Goal: Information Seeking & Learning: Learn about a topic

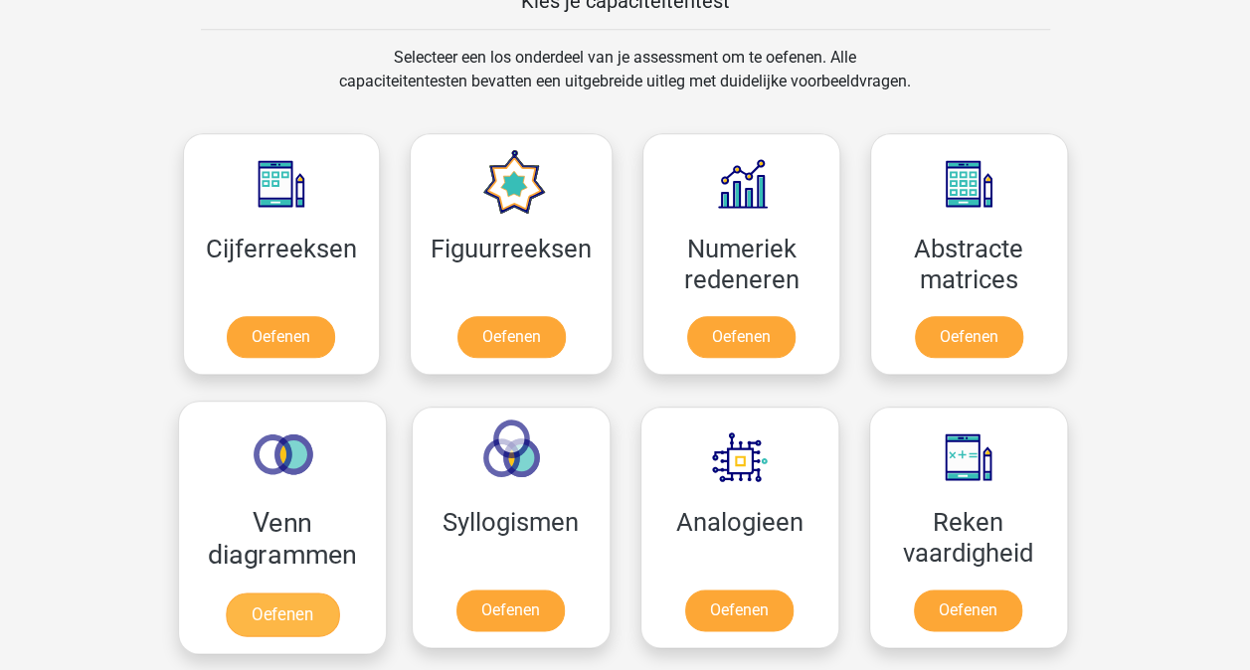
scroll to position [895, 0]
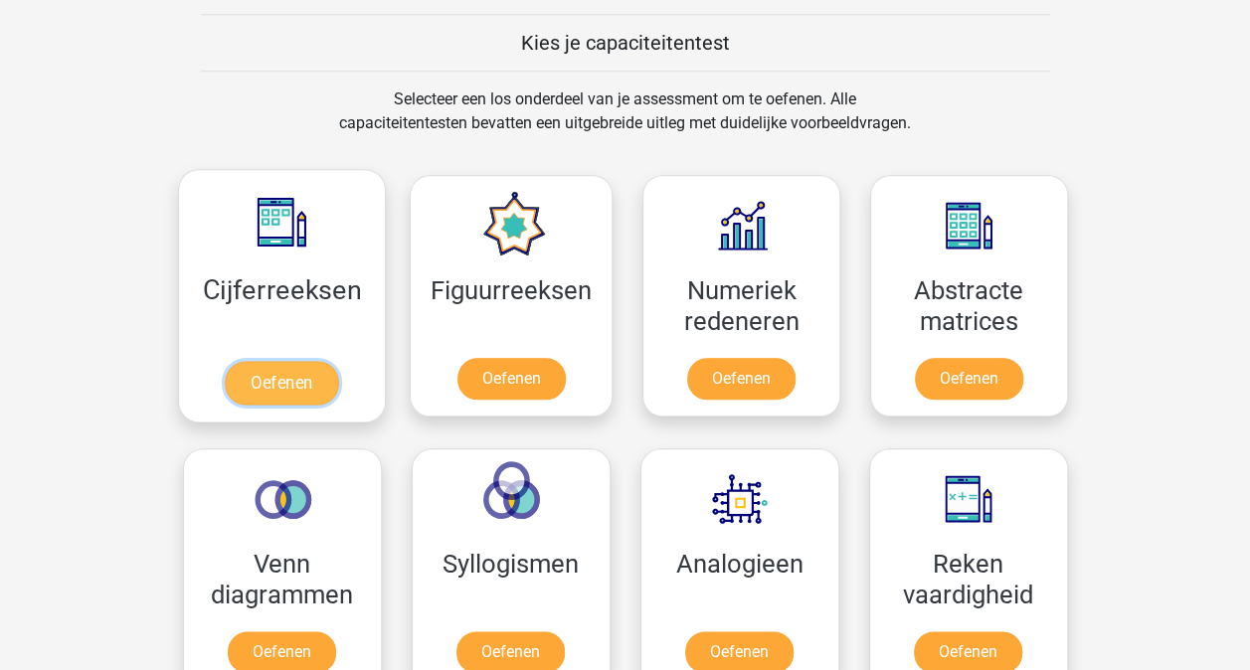
click at [249, 391] on link "Oefenen" at bounding box center [281, 383] width 113 height 44
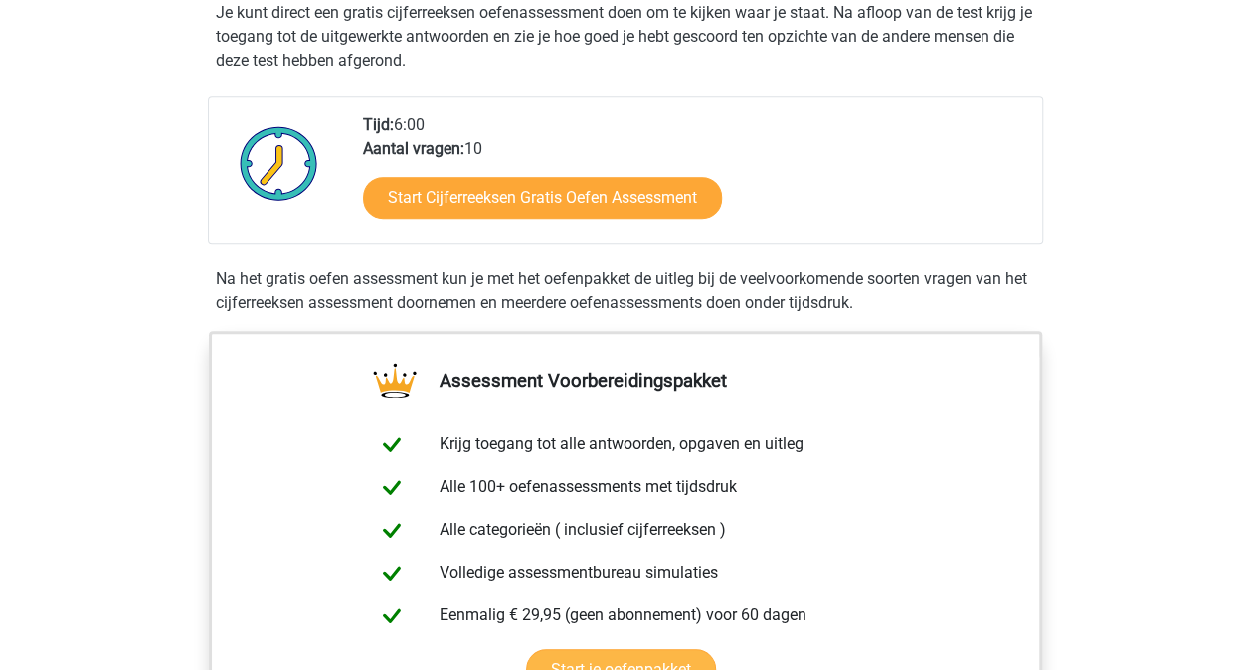
scroll to position [497, 0]
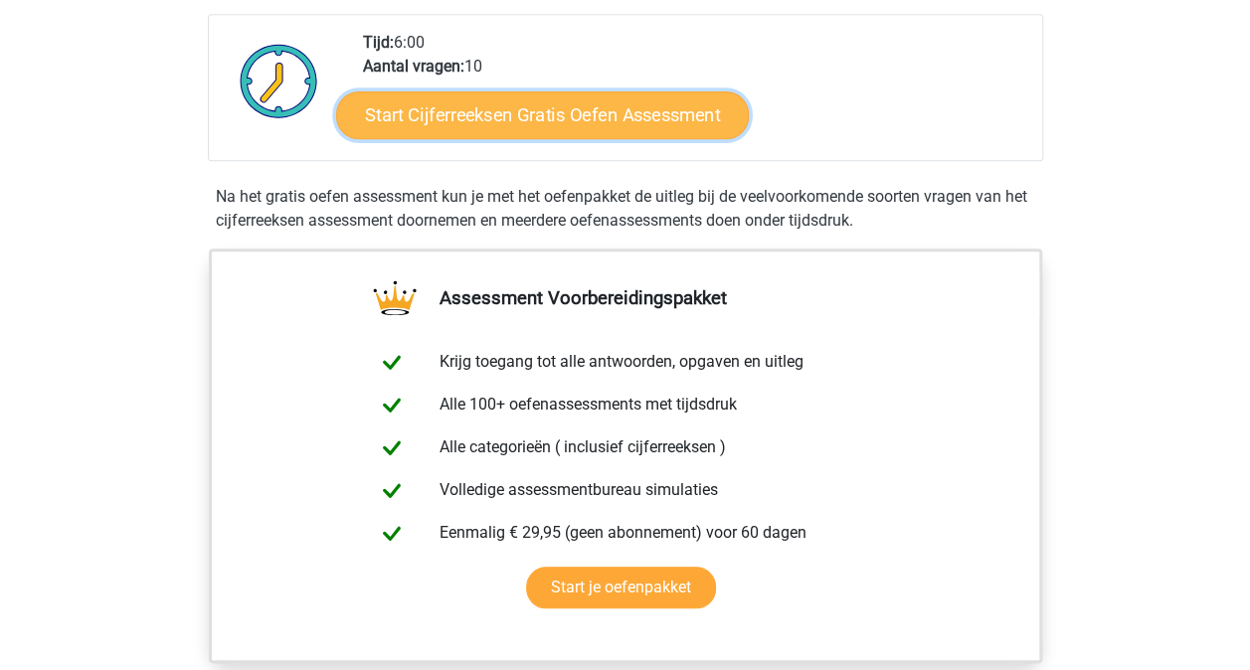
click at [523, 138] on link "Start Cijferreeksen Gratis Oefen Assessment" at bounding box center [542, 114] width 413 height 48
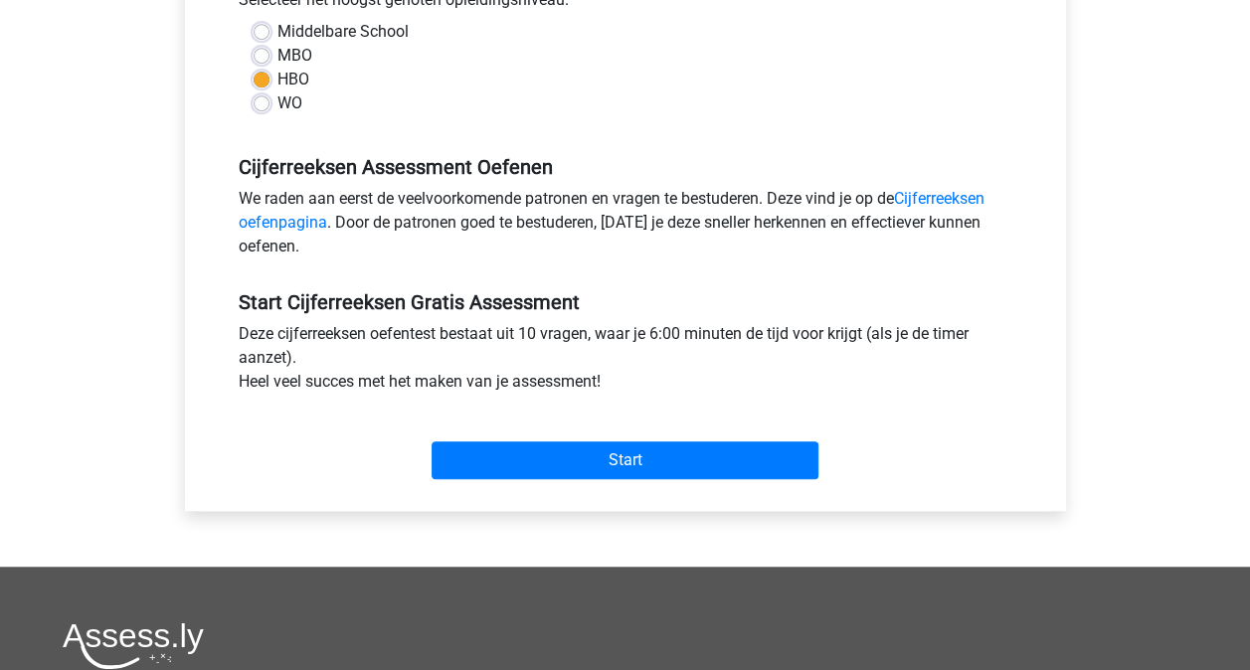
scroll to position [497, 0]
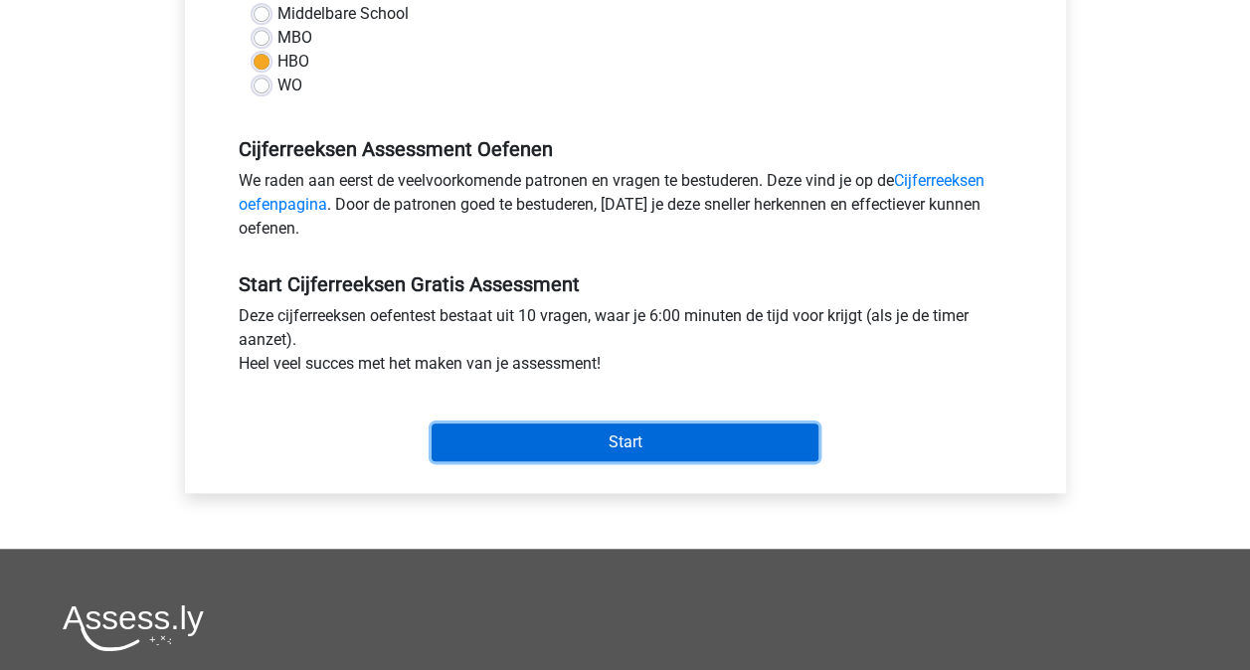
click at [683, 446] on input "Start" at bounding box center [624, 442] width 387 height 38
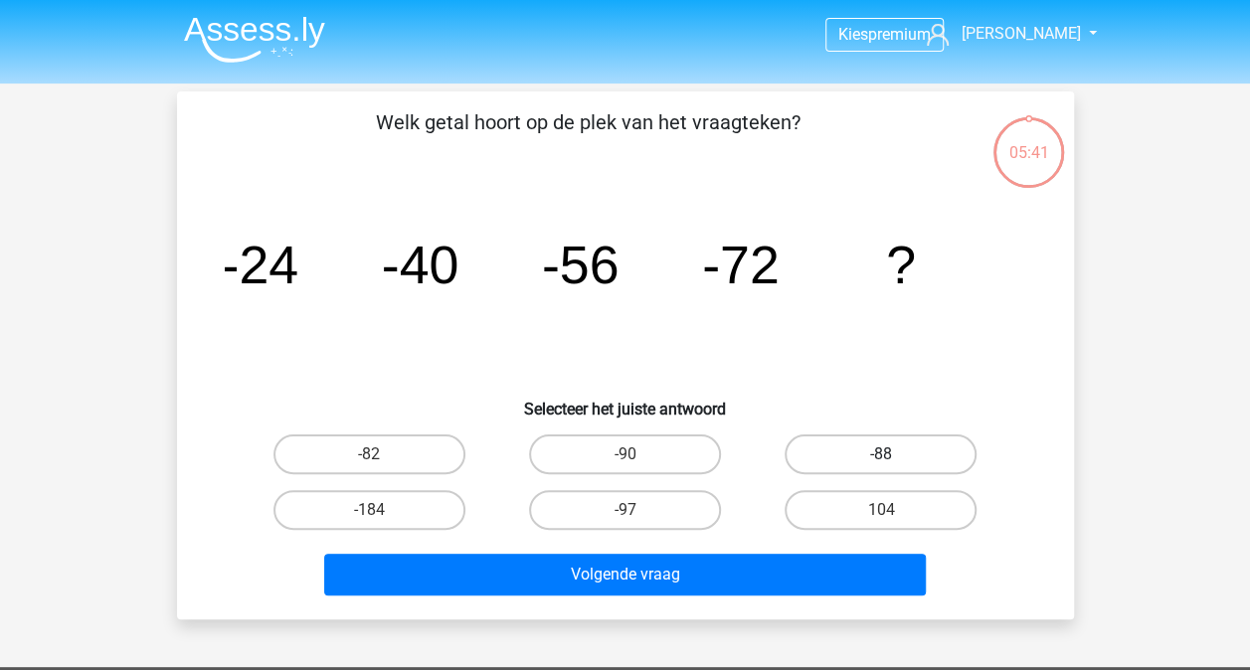
click at [840, 461] on label "-88" at bounding box center [880, 454] width 192 height 40
click at [881, 461] on input "-88" at bounding box center [887, 460] width 13 height 13
radio input "true"
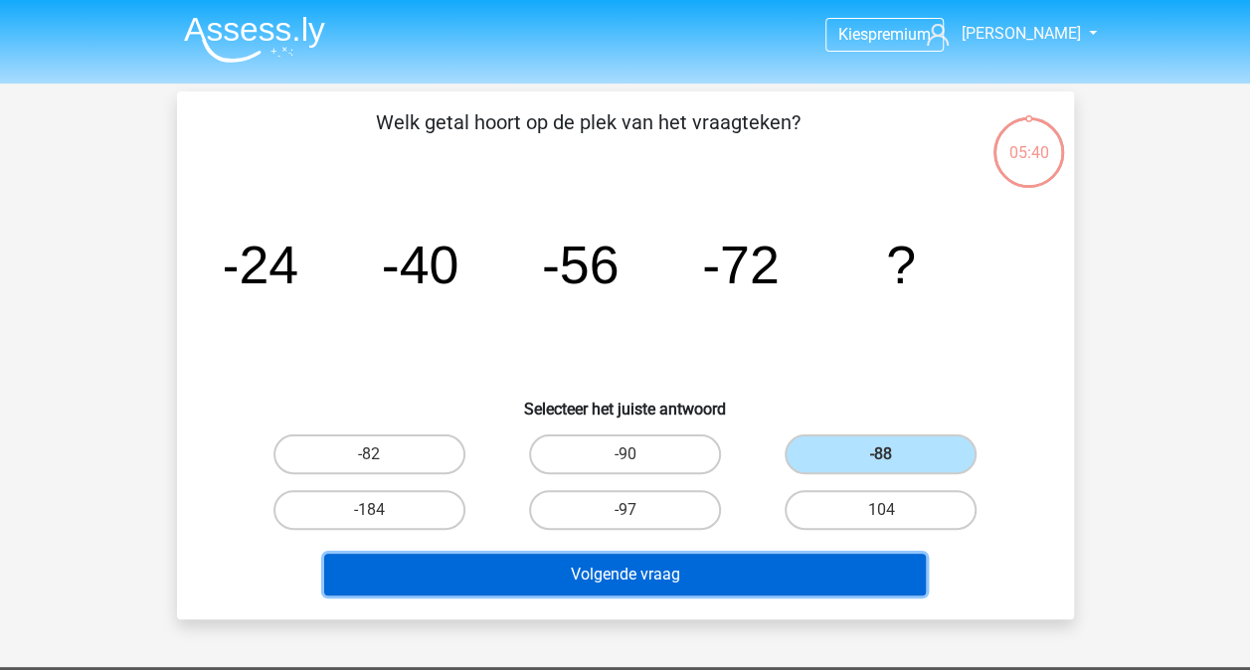
click at [771, 563] on button "Volgende vraag" at bounding box center [624, 575] width 601 height 42
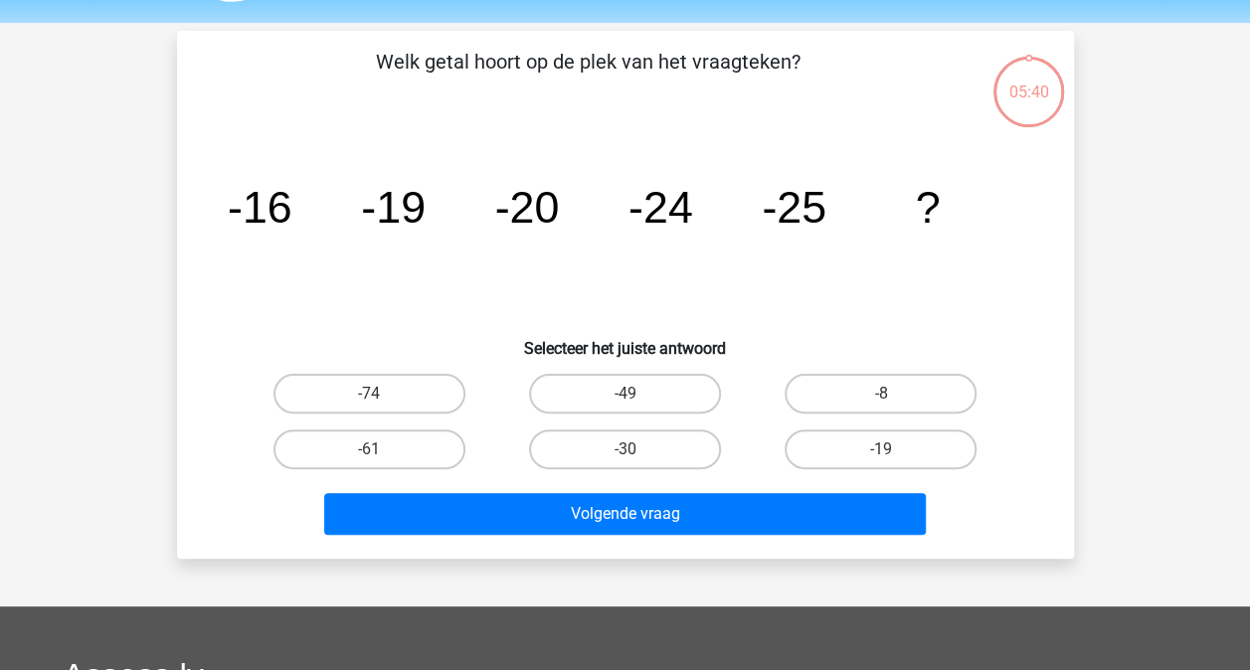
scroll to position [91, 0]
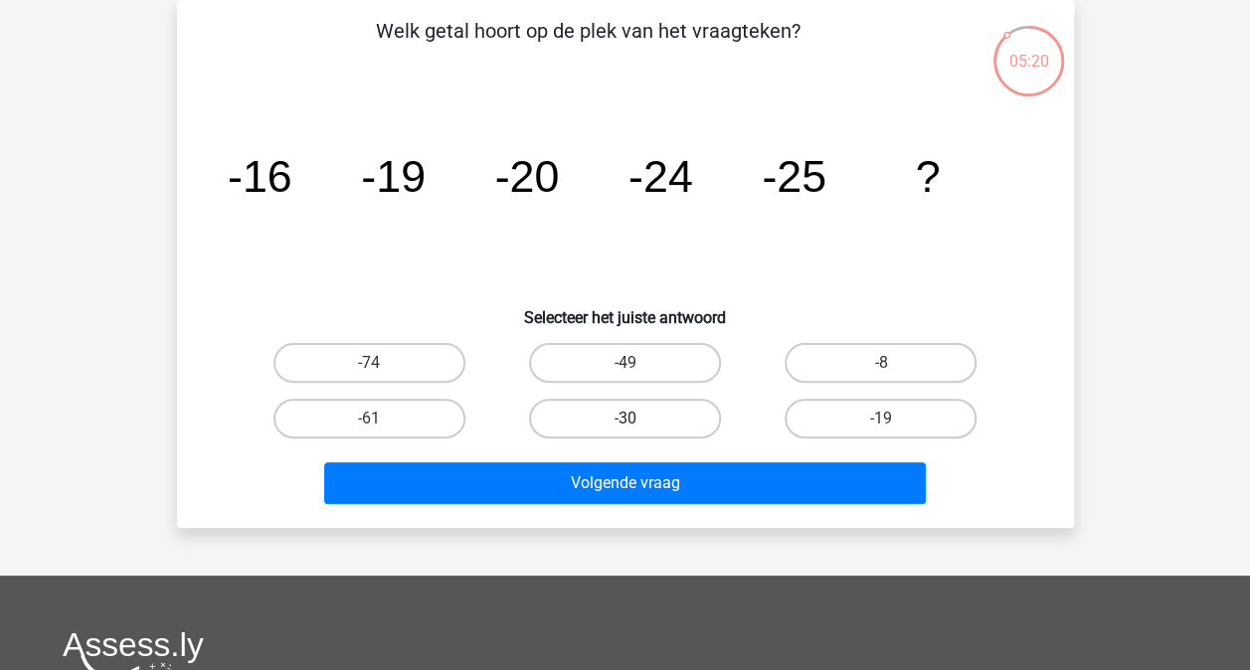
click at [654, 415] on label "-30" at bounding box center [625, 419] width 192 height 40
click at [637, 419] on input "-30" at bounding box center [630, 425] width 13 height 13
radio input "true"
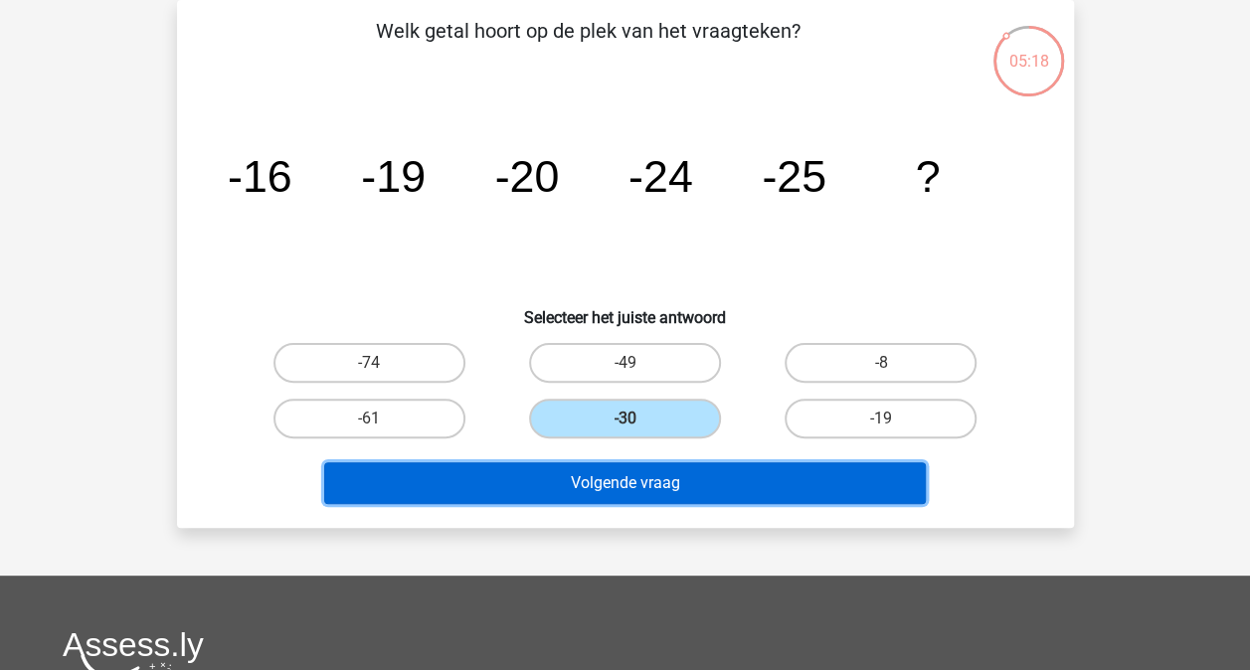
click at [648, 478] on button "Volgende vraag" at bounding box center [624, 483] width 601 height 42
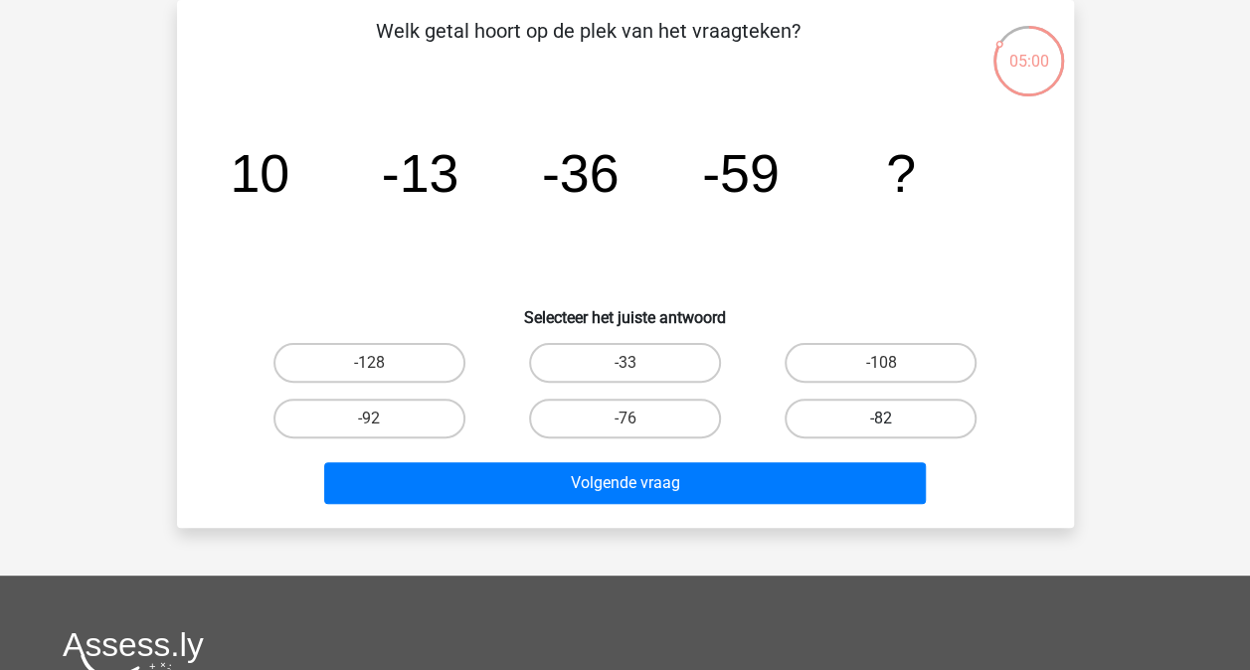
click at [921, 423] on label "-82" at bounding box center [880, 419] width 192 height 40
click at [894, 423] on input "-82" at bounding box center [887, 425] width 13 height 13
radio input "true"
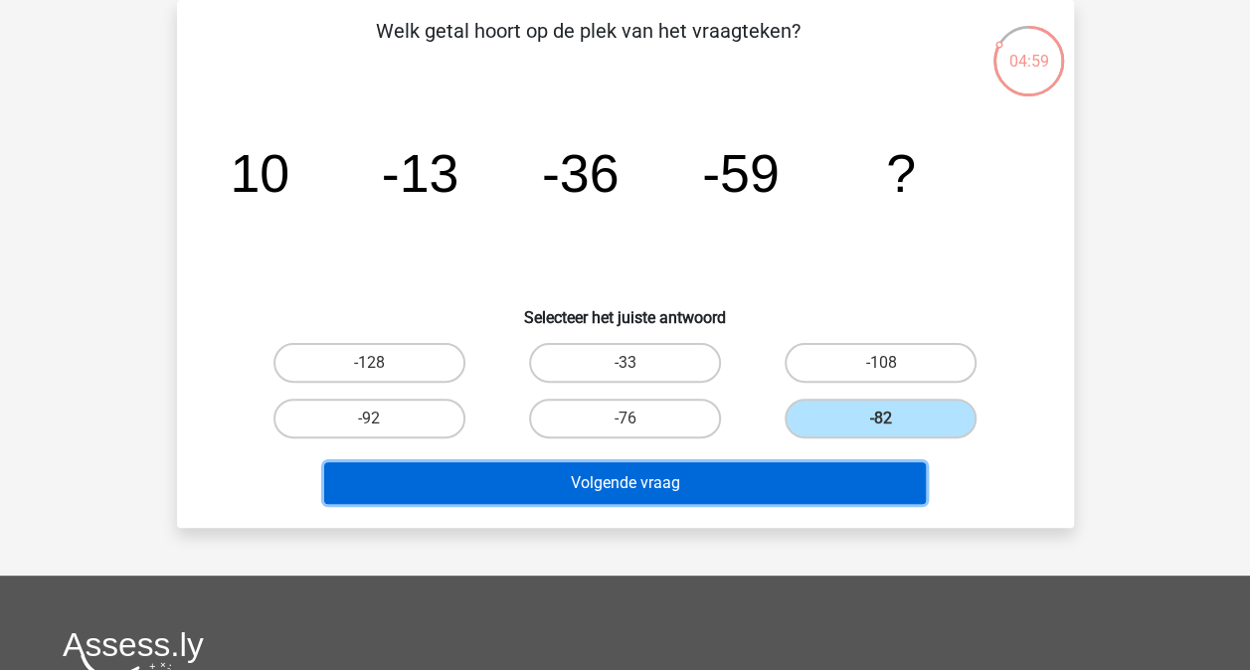
click at [688, 492] on button "Volgende vraag" at bounding box center [624, 483] width 601 height 42
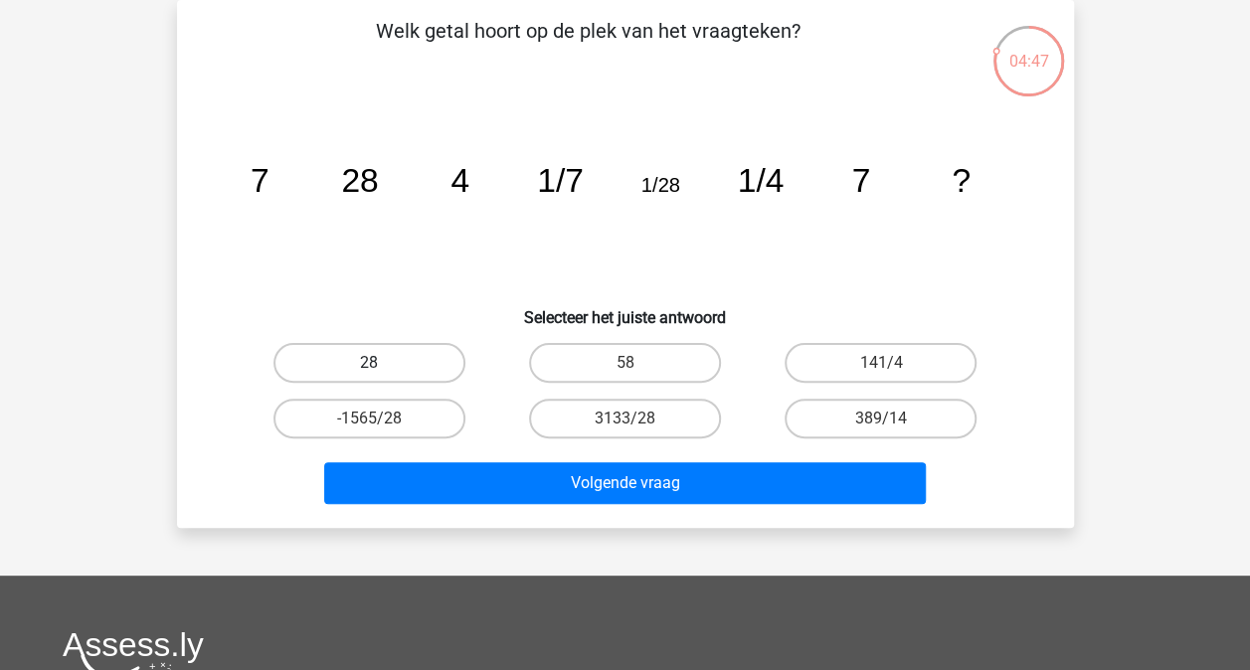
click at [388, 359] on label "28" at bounding box center [369, 363] width 192 height 40
click at [382, 363] on input "28" at bounding box center [375, 369] width 13 height 13
radio input "true"
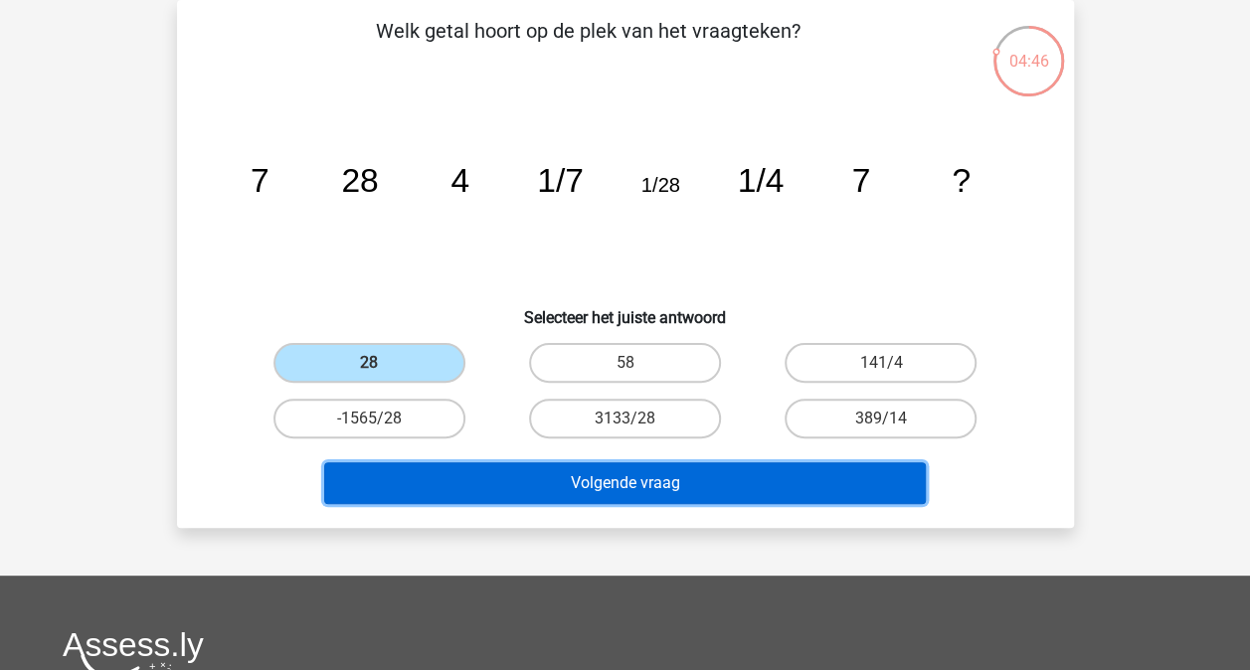
click at [565, 492] on button "Volgende vraag" at bounding box center [624, 483] width 601 height 42
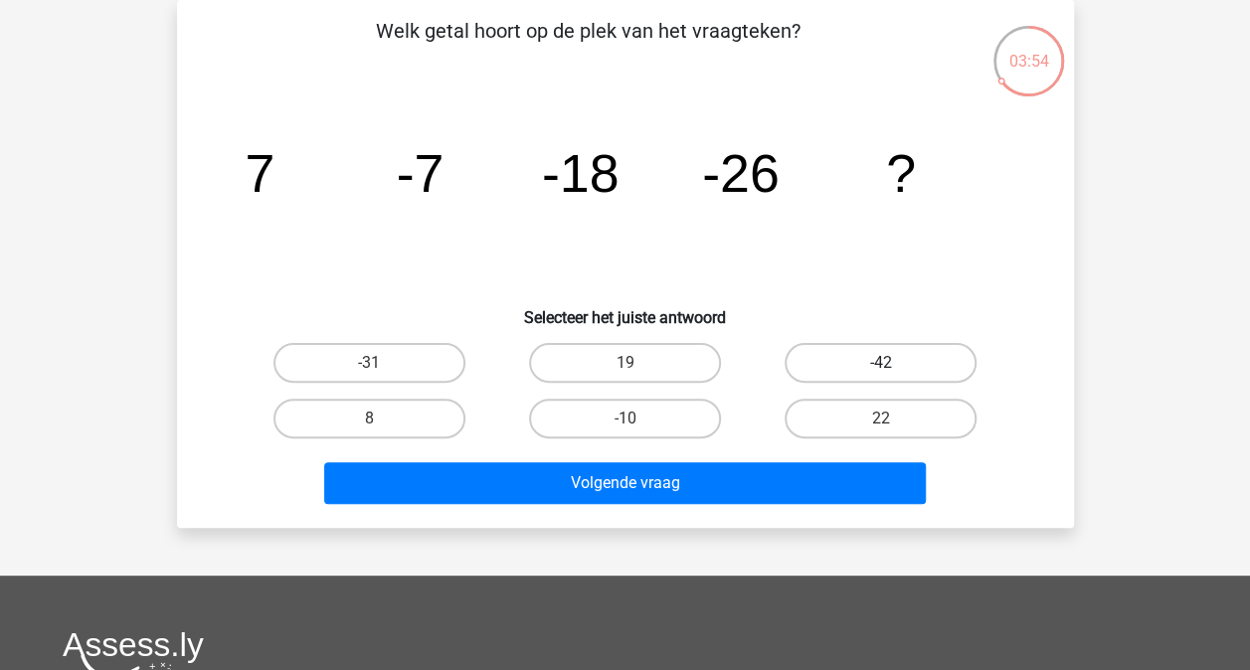
click at [850, 371] on label "-42" at bounding box center [880, 363] width 192 height 40
click at [881, 371] on input "-42" at bounding box center [887, 369] width 13 height 13
radio input "true"
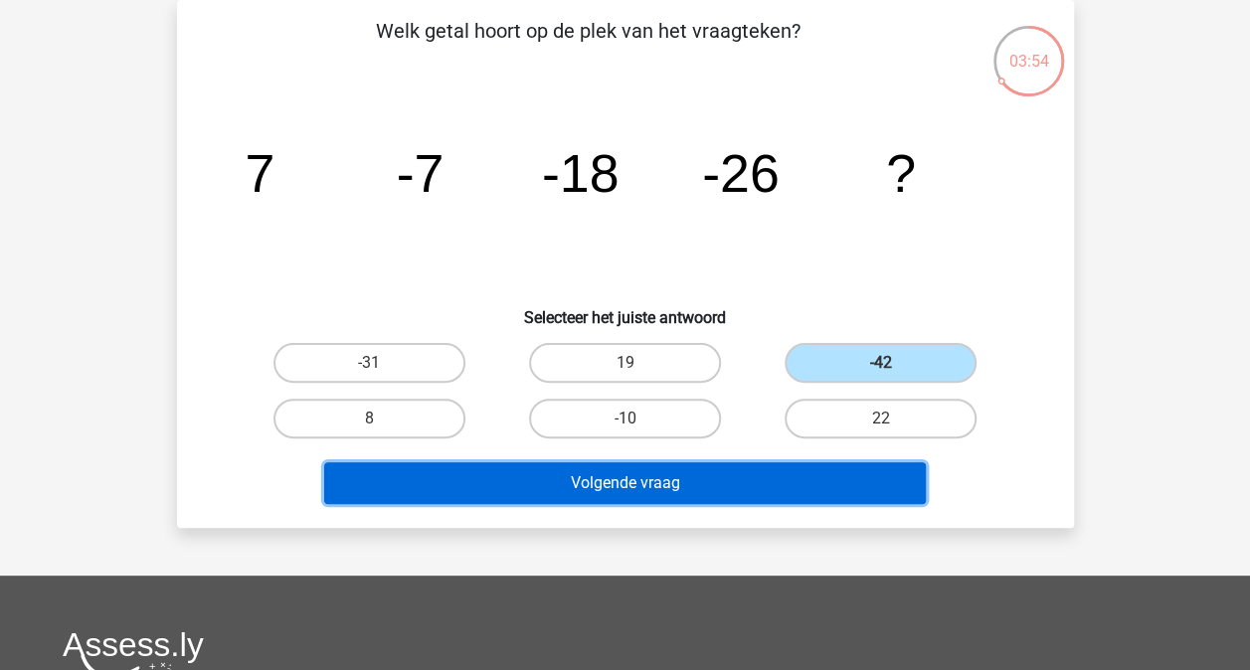
click at [777, 477] on button "Volgende vraag" at bounding box center [624, 483] width 601 height 42
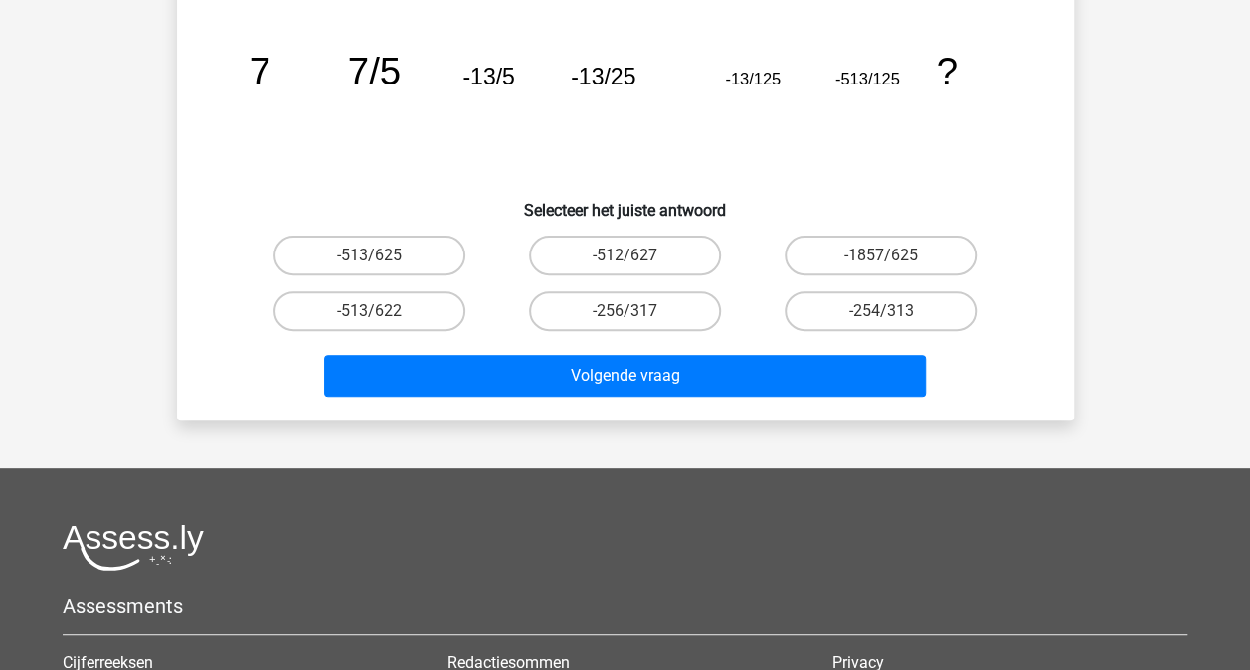
scroll to position [99, 0]
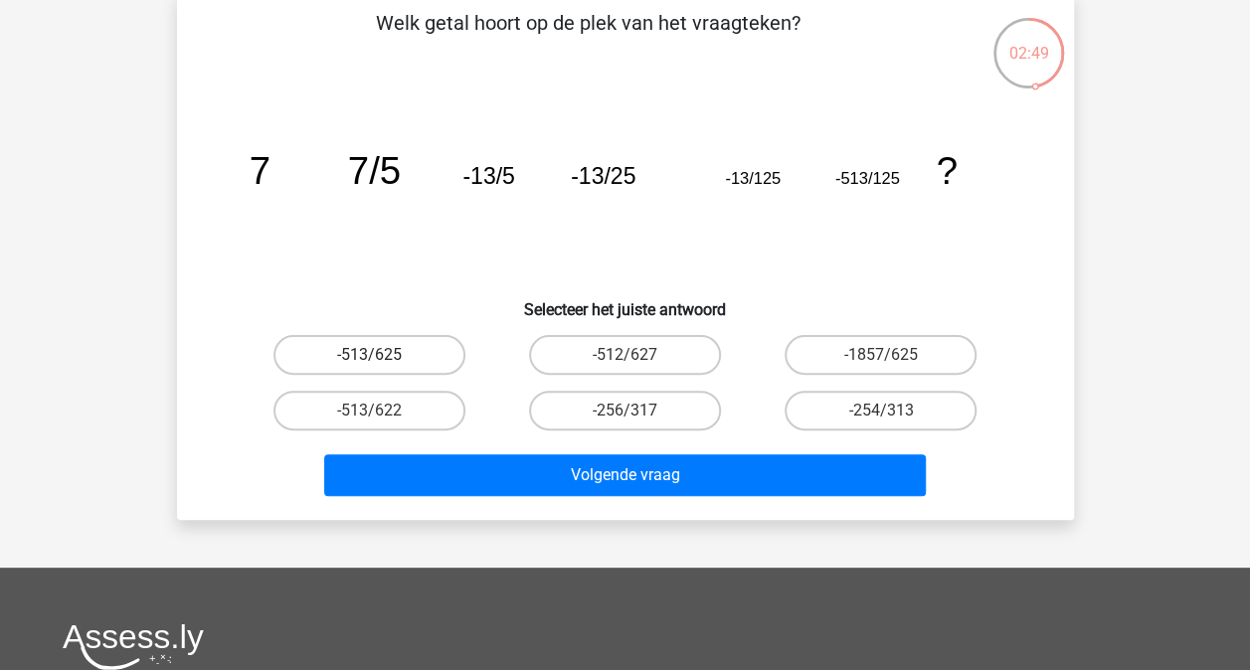
click at [394, 355] on label "-513/625" at bounding box center [369, 355] width 192 height 40
click at [382, 355] on input "-513/625" at bounding box center [375, 361] width 13 height 13
radio input "true"
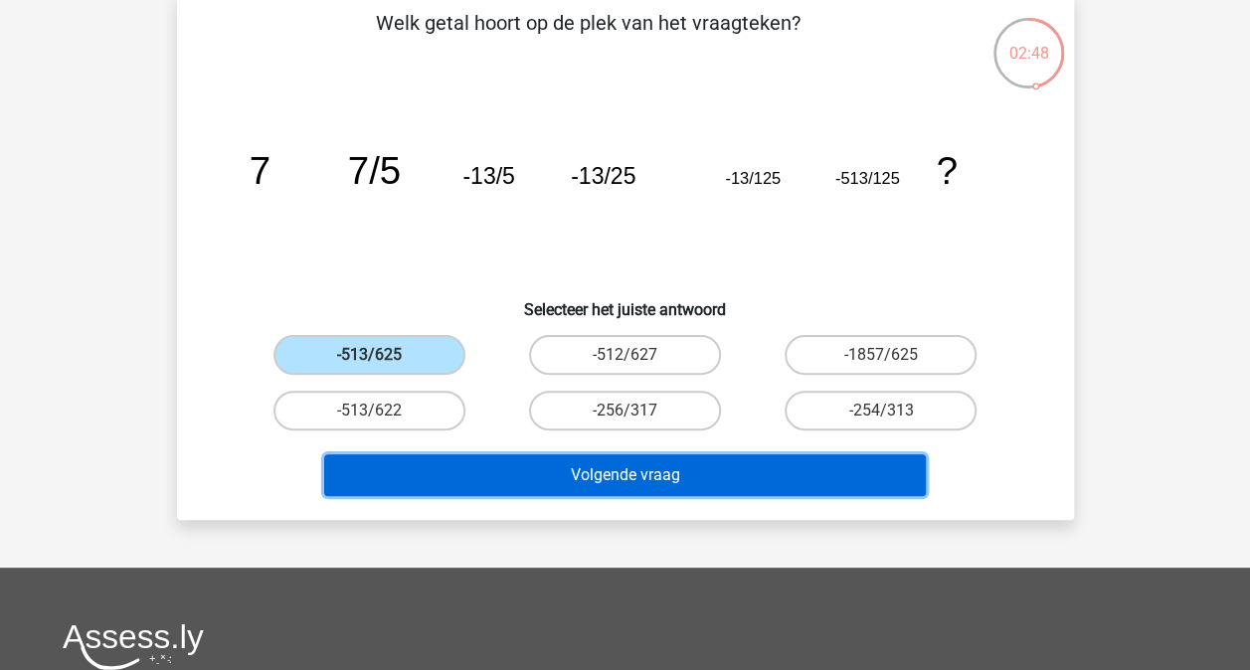
click at [601, 466] on button "Volgende vraag" at bounding box center [624, 475] width 601 height 42
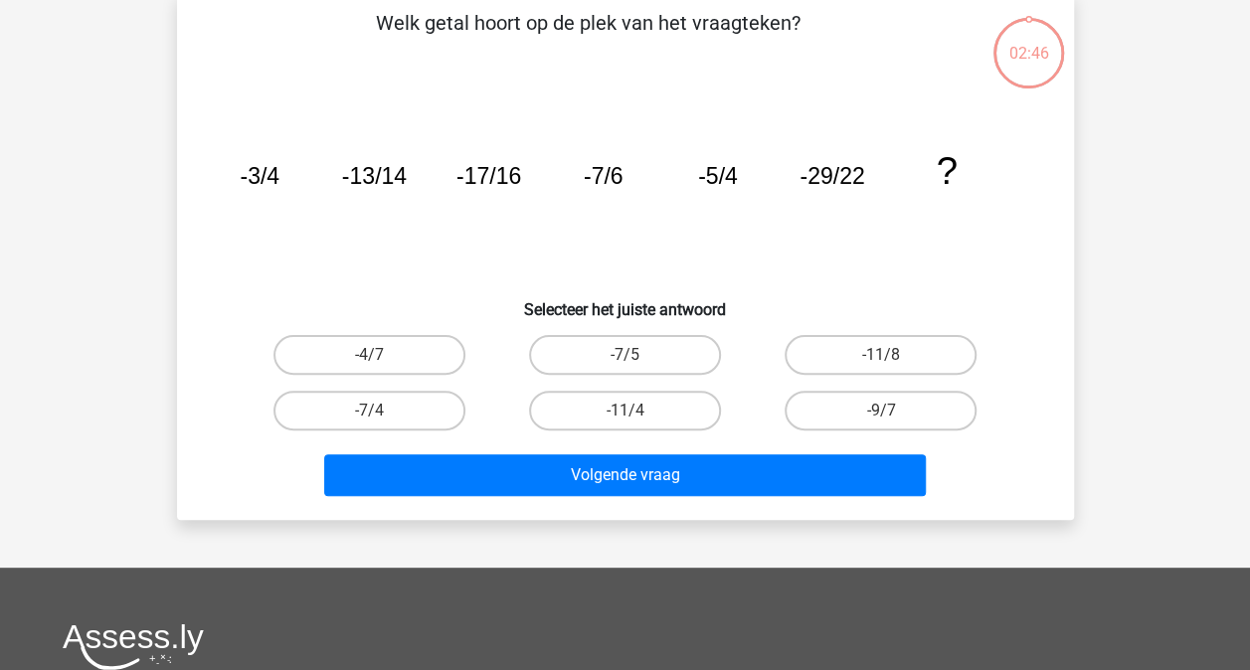
scroll to position [91, 0]
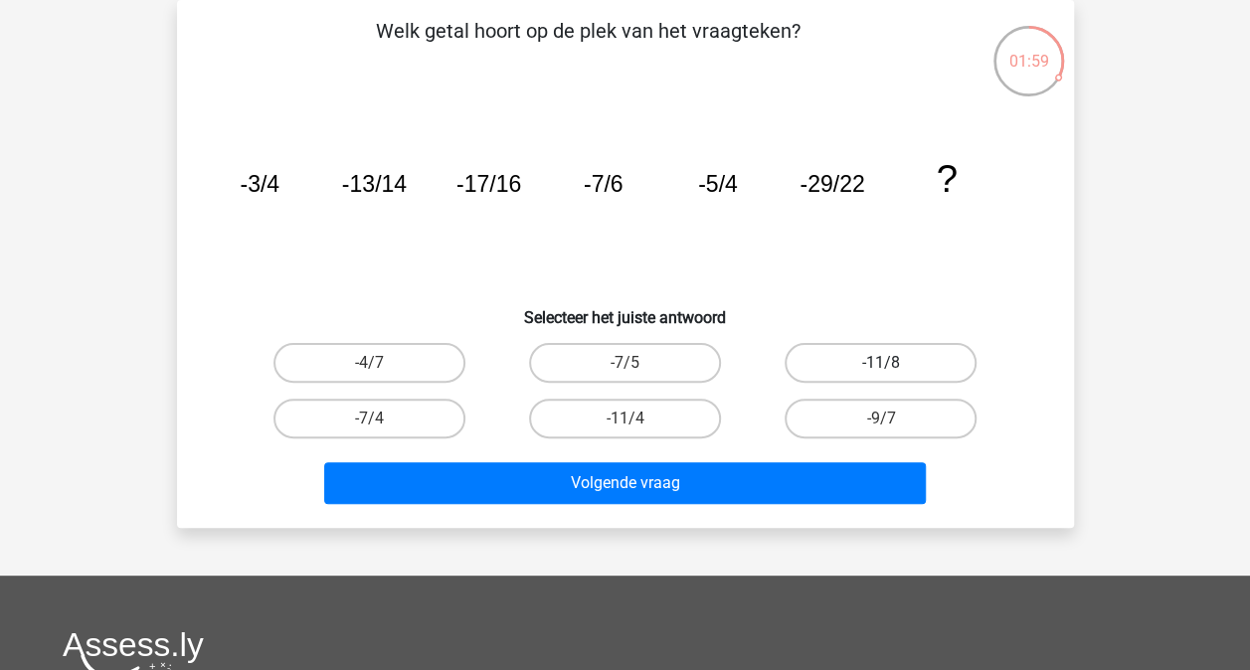
click at [906, 367] on label "-11/8" at bounding box center [880, 363] width 192 height 40
click at [894, 367] on input "-11/8" at bounding box center [887, 369] width 13 height 13
radio input "true"
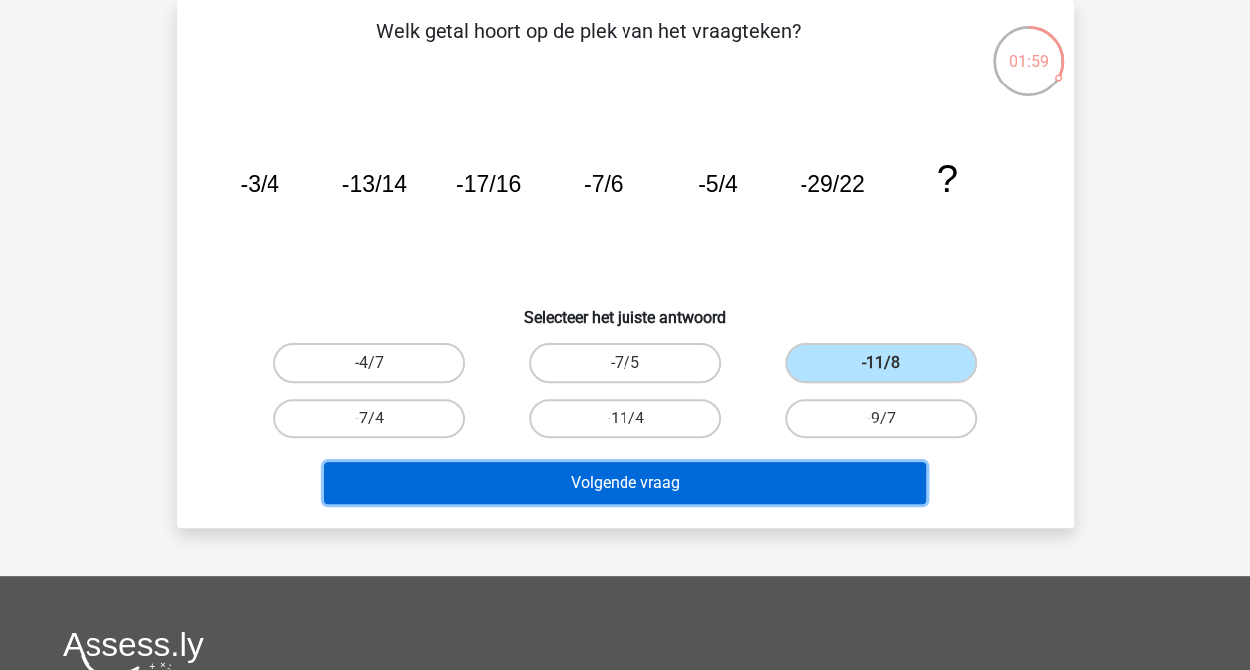
click at [789, 476] on button "Volgende vraag" at bounding box center [624, 483] width 601 height 42
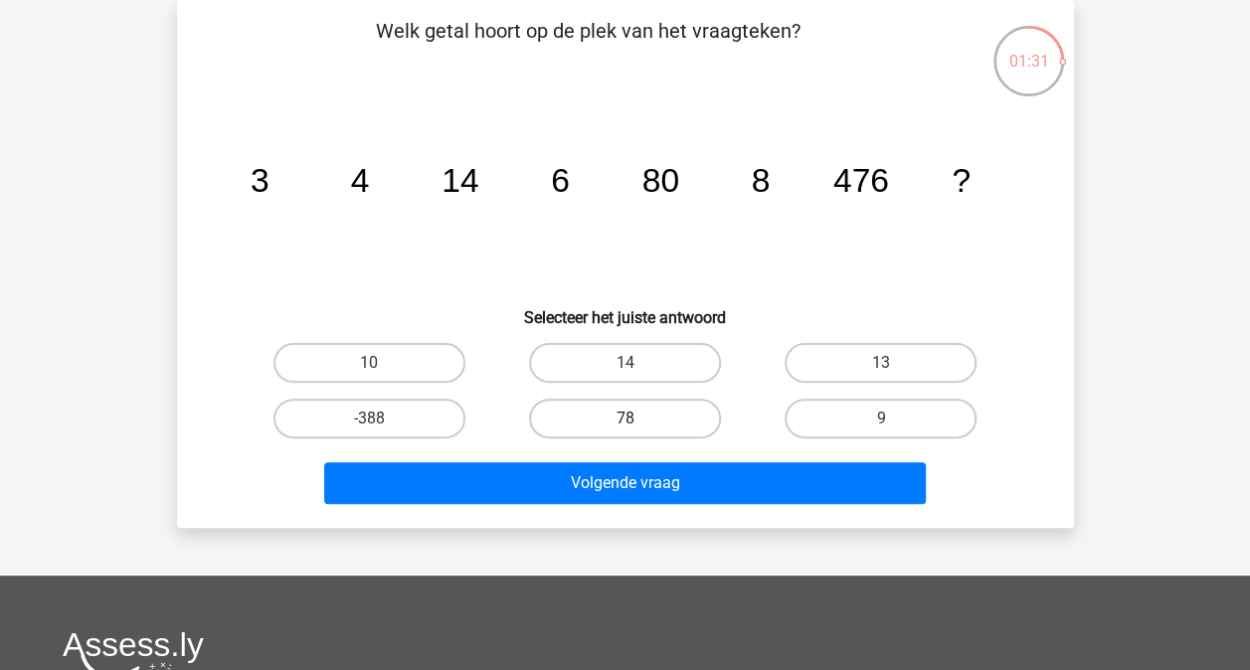
drag, startPoint x: 670, startPoint y: 426, endPoint x: 673, endPoint y: 463, distance: 36.9
click at [670, 425] on label "78" at bounding box center [625, 419] width 192 height 40
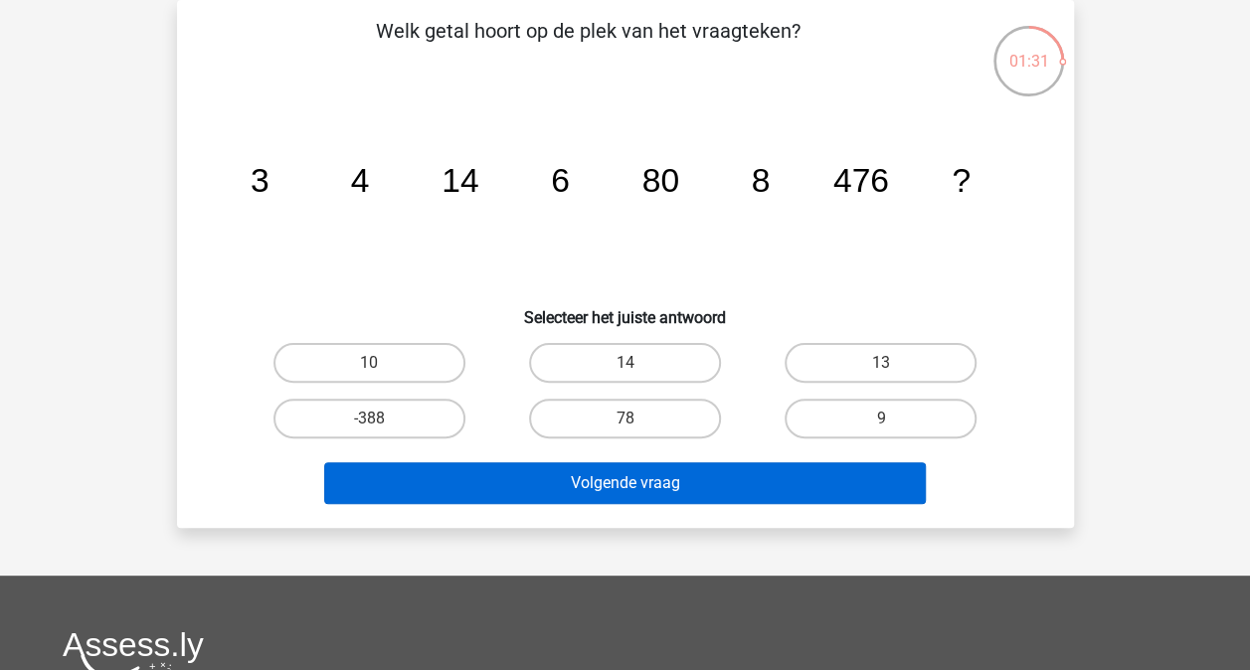
click at [637, 425] on input "78" at bounding box center [630, 425] width 13 height 13
radio input "true"
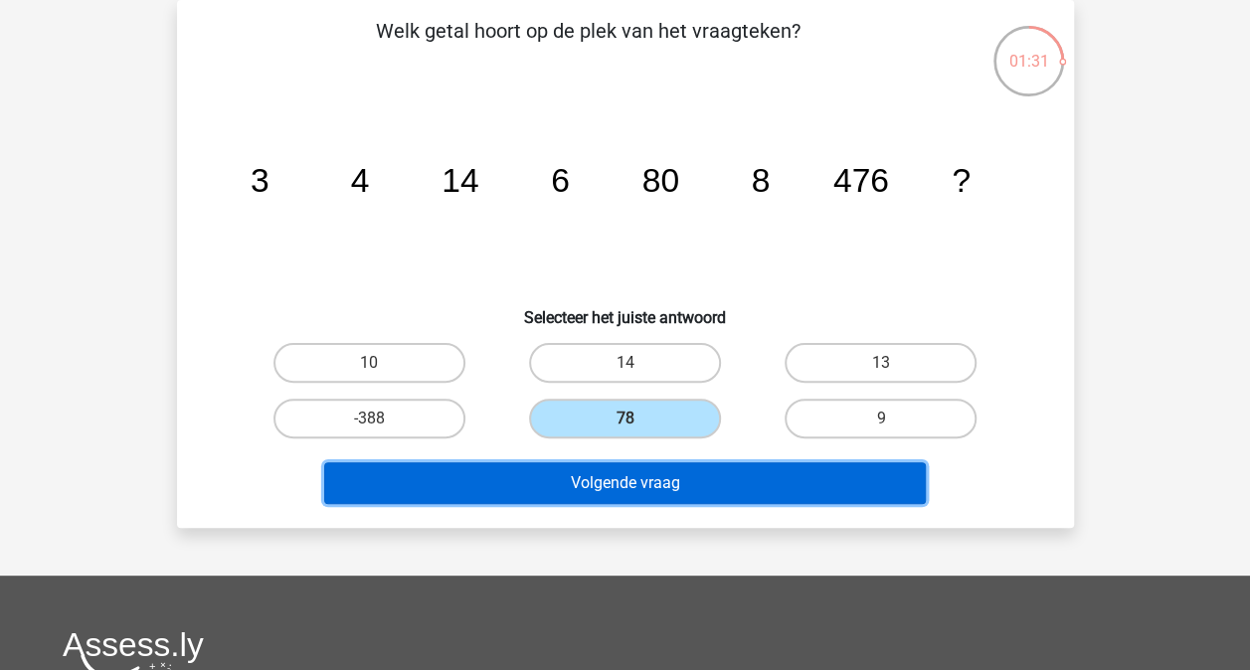
click at [678, 484] on button "Volgende vraag" at bounding box center [624, 483] width 601 height 42
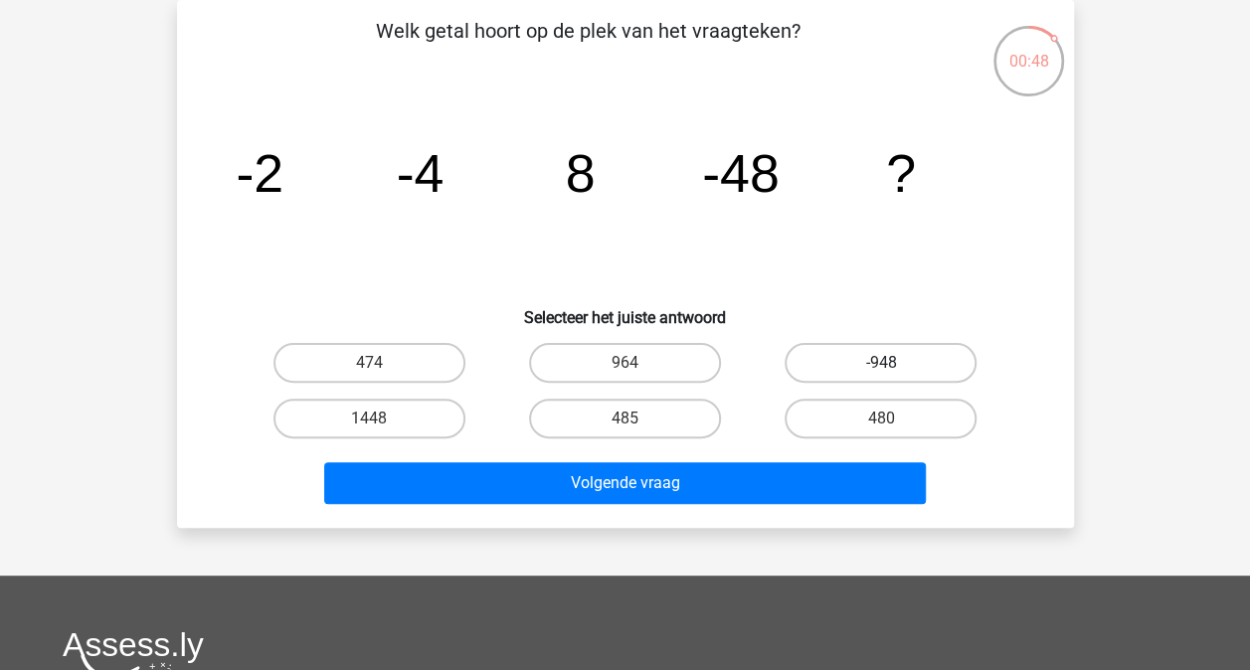
click at [858, 371] on label "-948" at bounding box center [880, 363] width 192 height 40
click at [881, 371] on input "-948" at bounding box center [887, 369] width 13 height 13
radio input "true"
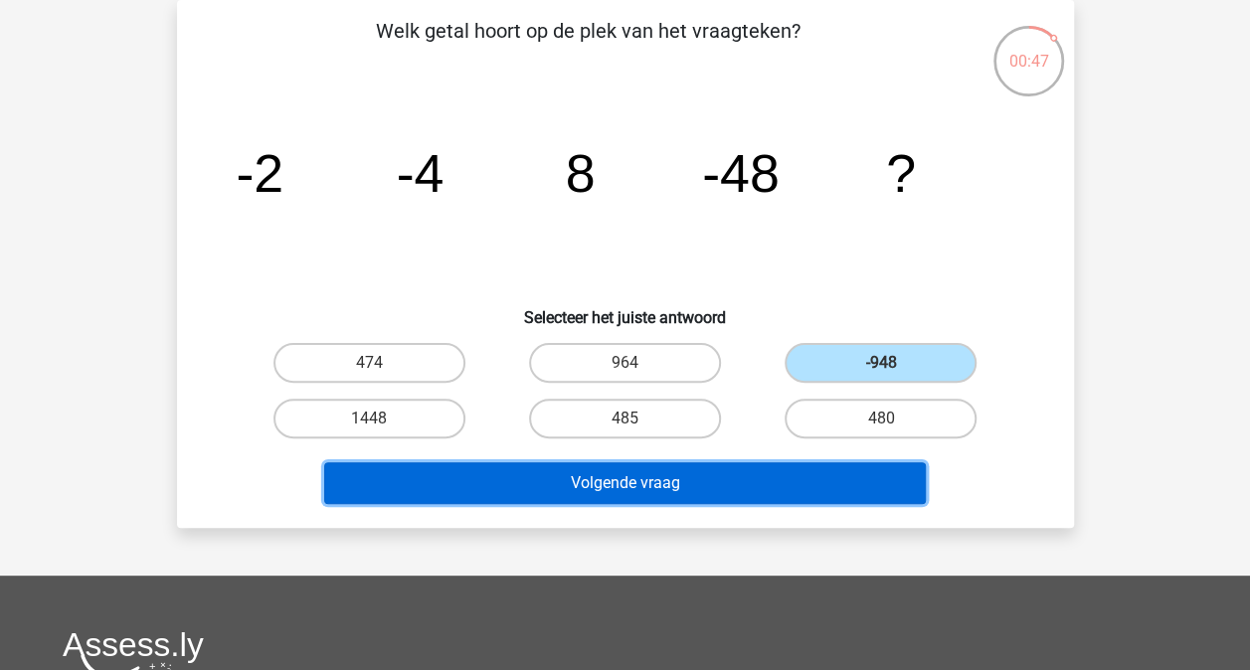
click at [793, 475] on button "Volgende vraag" at bounding box center [624, 483] width 601 height 42
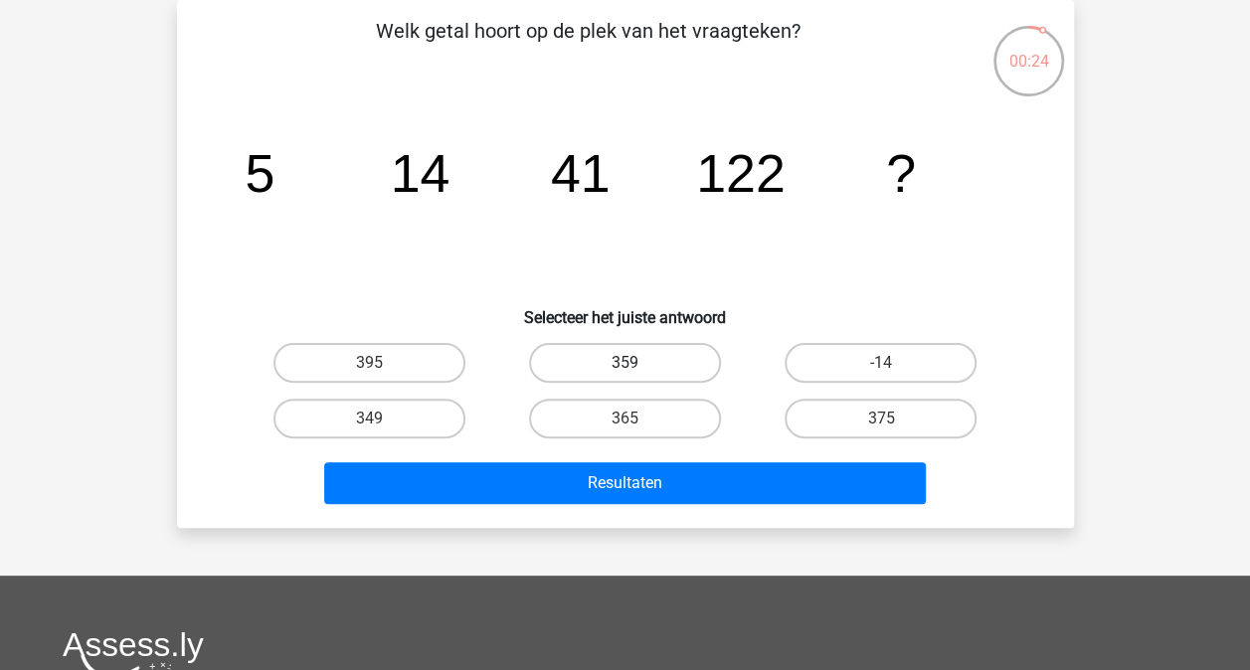
click at [586, 369] on label "359" at bounding box center [625, 363] width 192 height 40
click at [624, 369] on input "359" at bounding box center [630, 369] width 13 height 13
radio input "true"
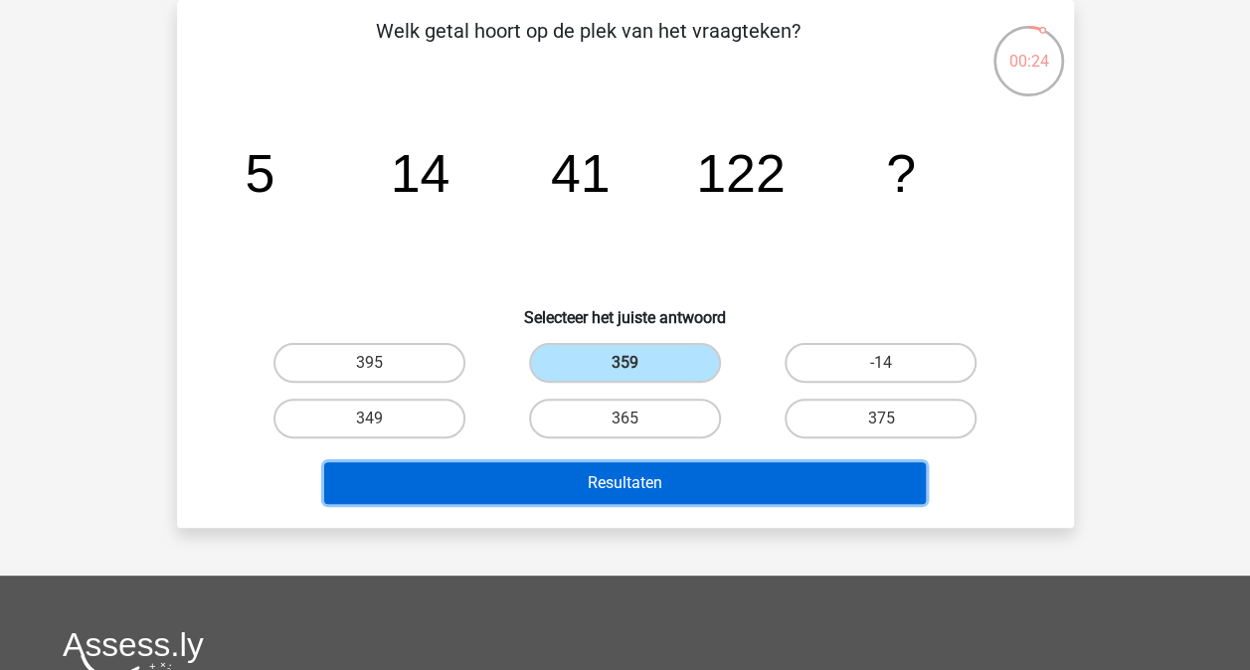
click at [591, 470] on button "Resultaten" at bounding box center [624, 483] width 601 height 42
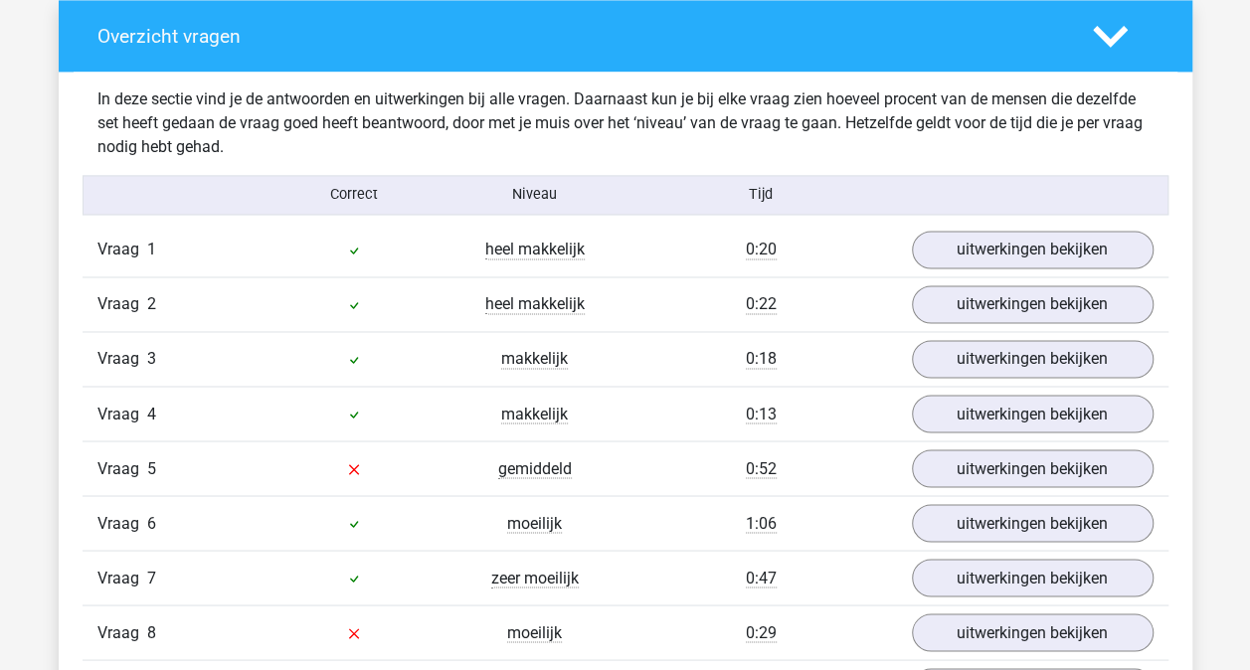
scroll to position [1591, 0]
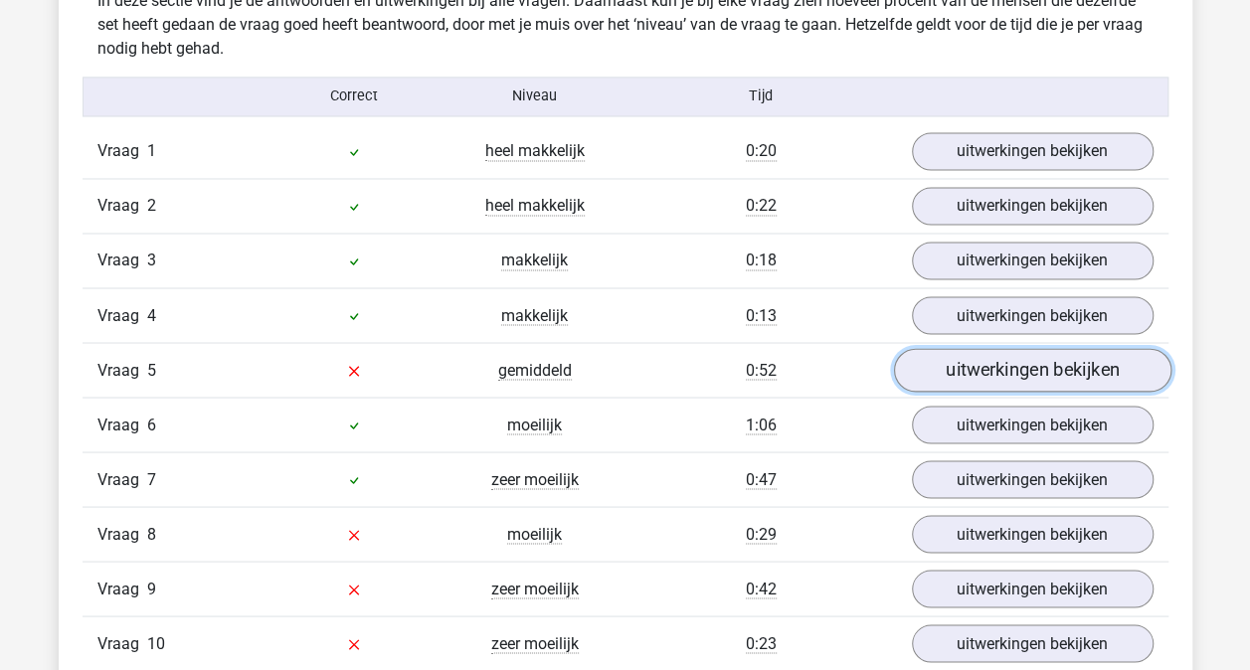
click at [1036, 370] on link "uitwerkingen bekijken" at bounding box center [1031, 370] width 277 height 44
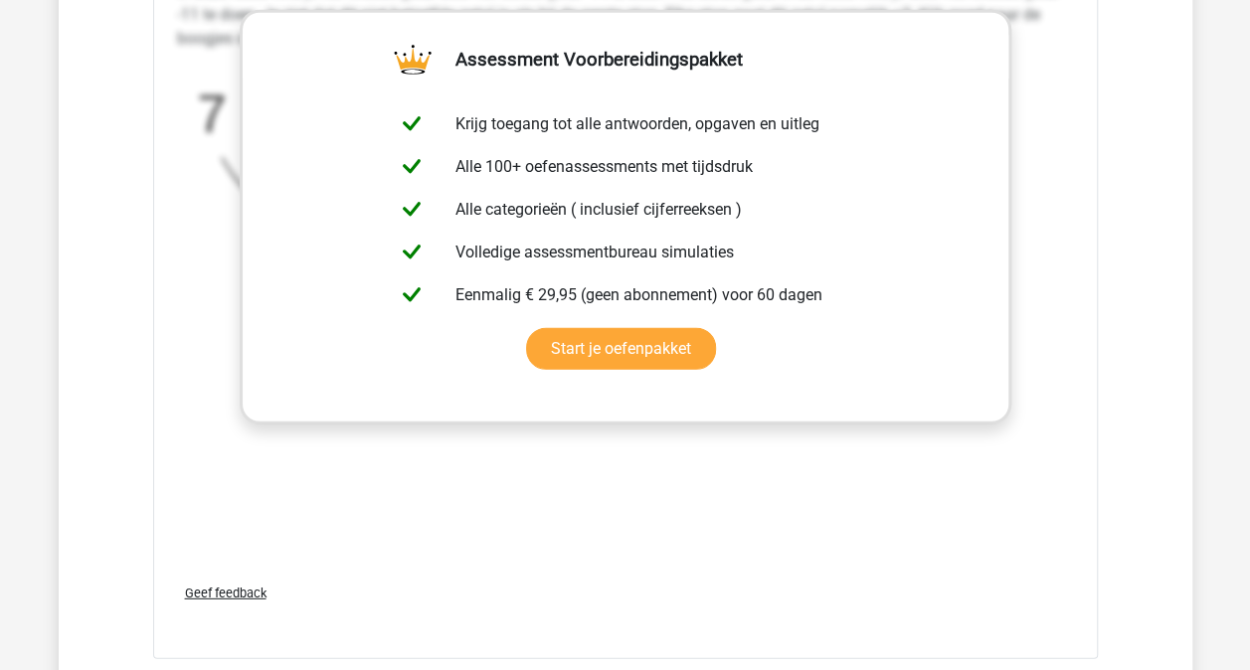
scroll to position [2883, 0]
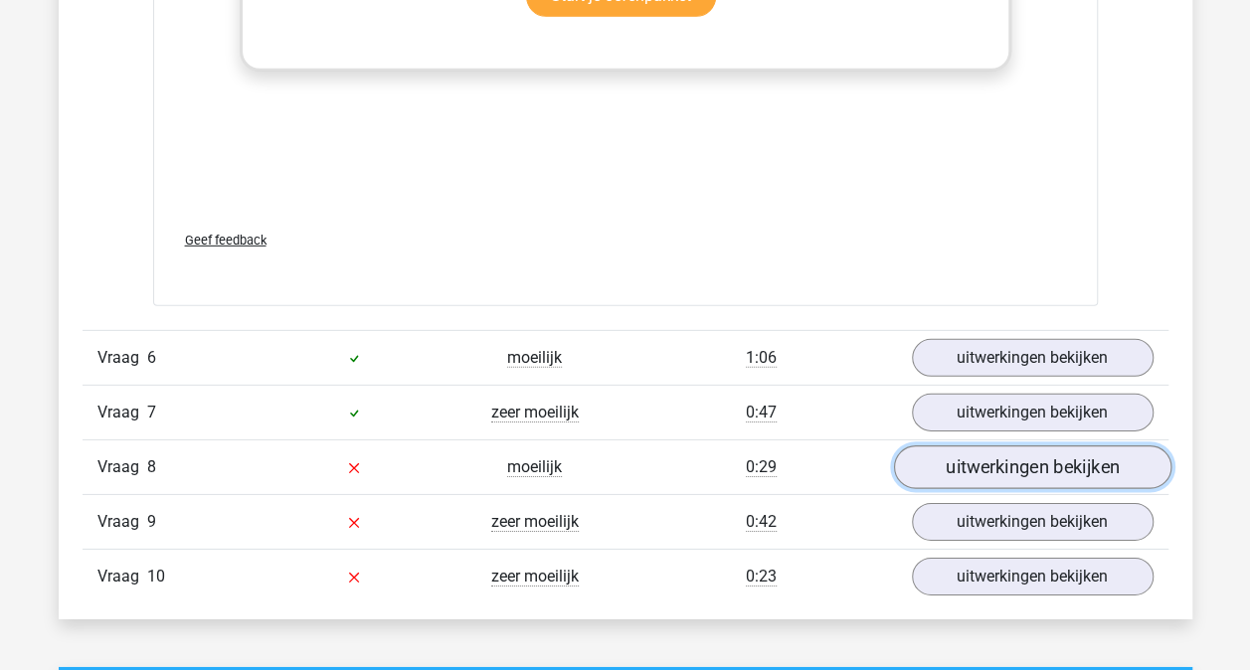
click at [1087, 464] on link "uitwerkingen bekijken" at bounding box center [1031, 468] width 277 height 44
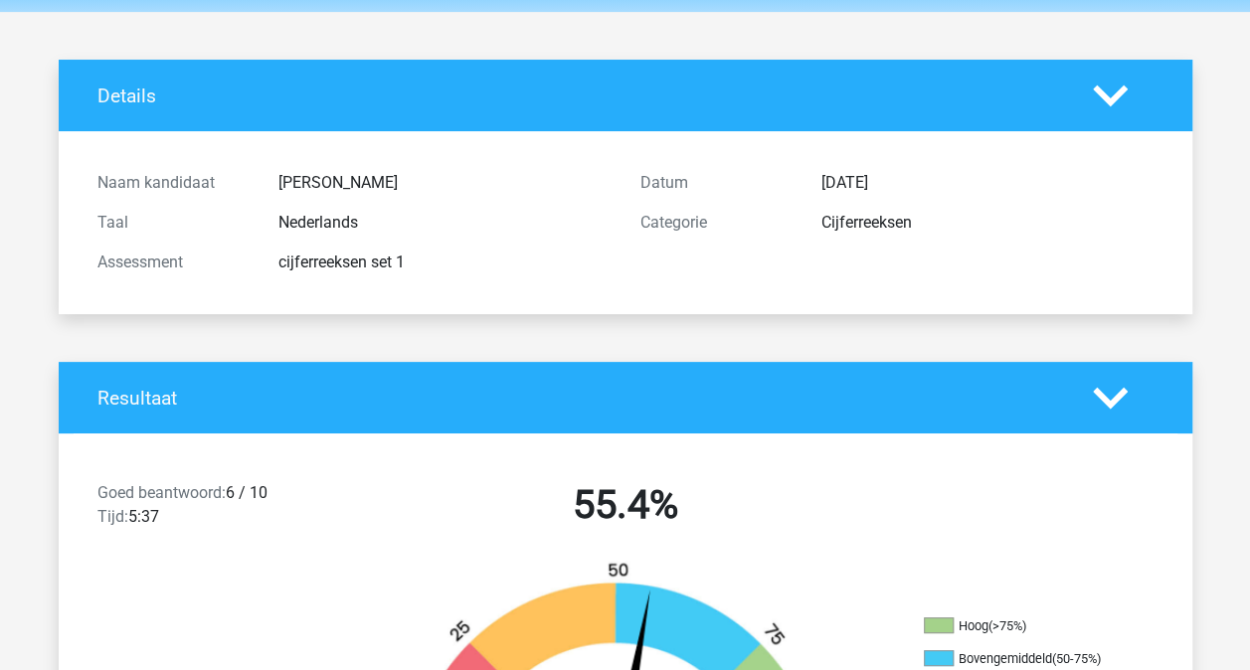
scroll to position [0, 0]
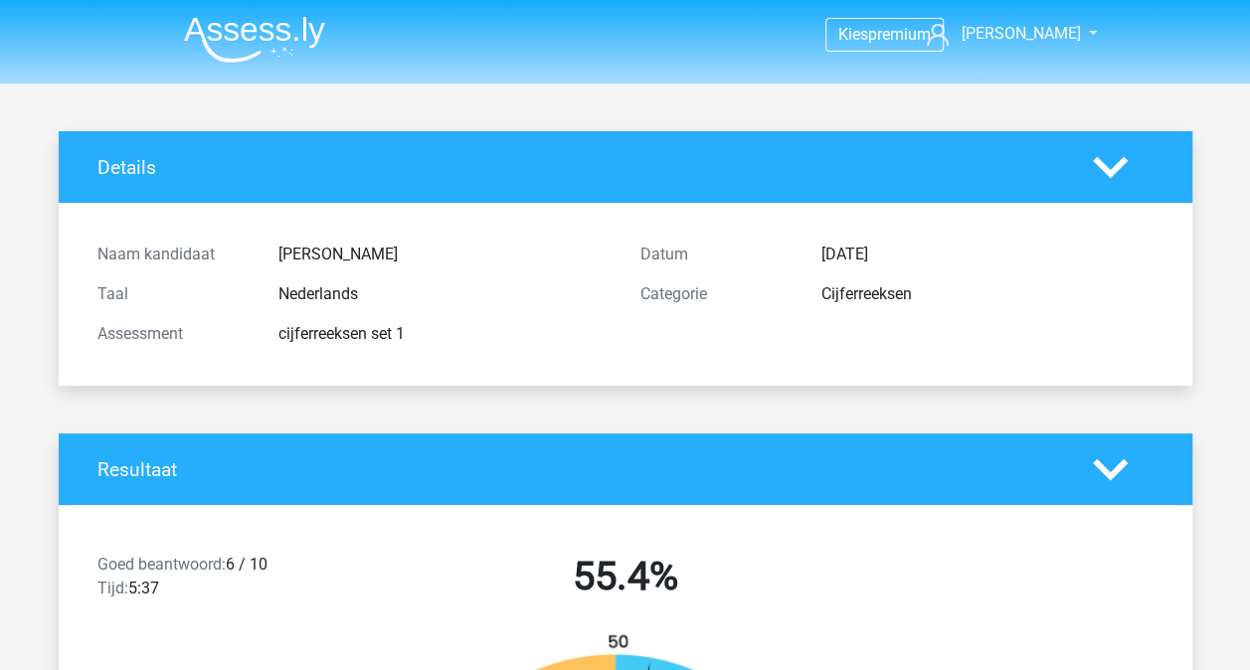
click at [1090, 155] on div at bounding box center [1123, 167] width 90 height 35
click at [1133, 485] on div at bounding box center [1123, 469] width 90 height 35
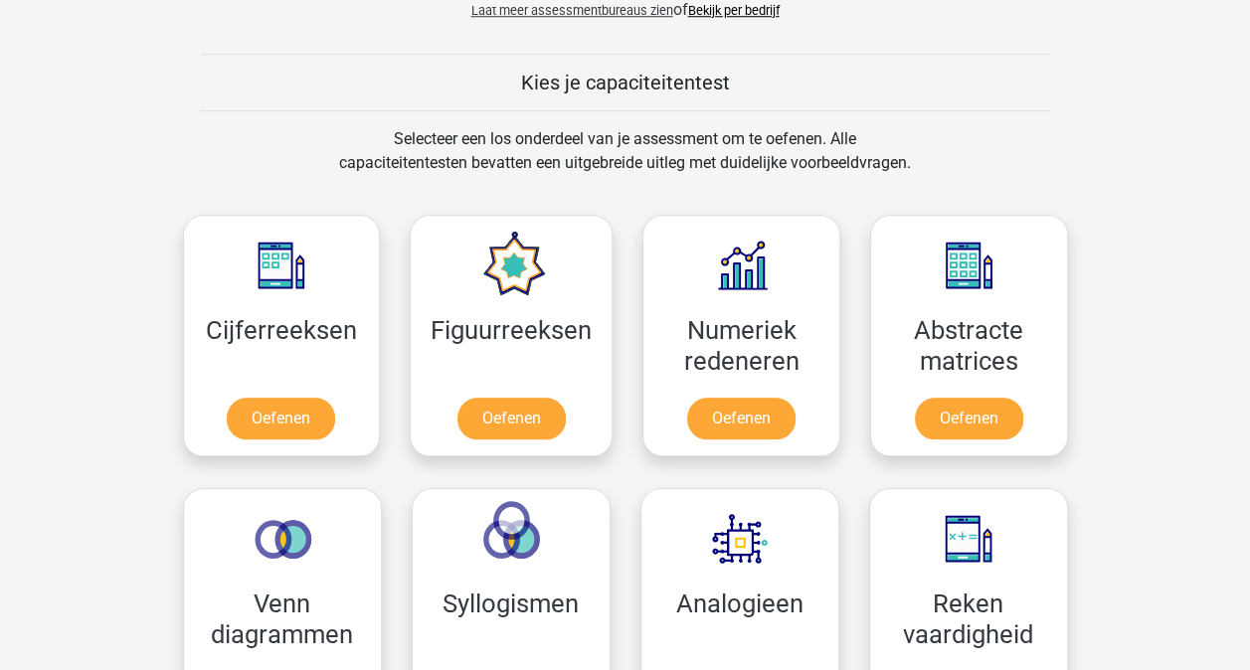
scroll to position [994, 0]
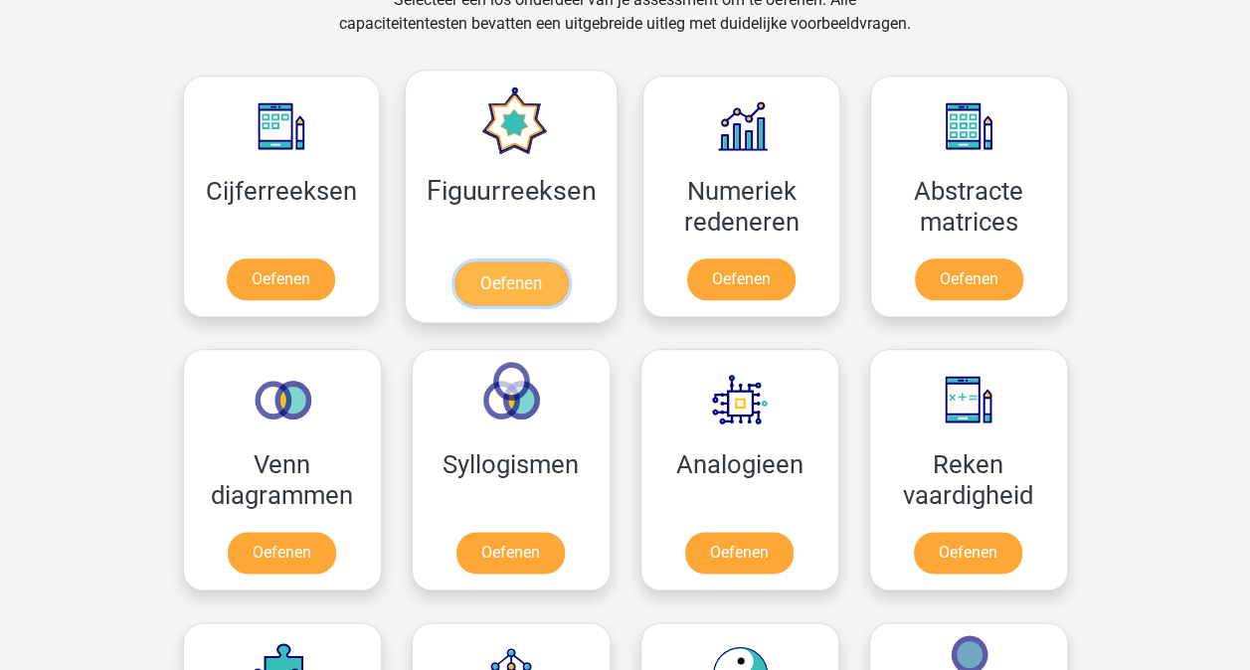
click at [521, 278] on link "Oefenen" at bounding box center [510, 283] width 113 height 44
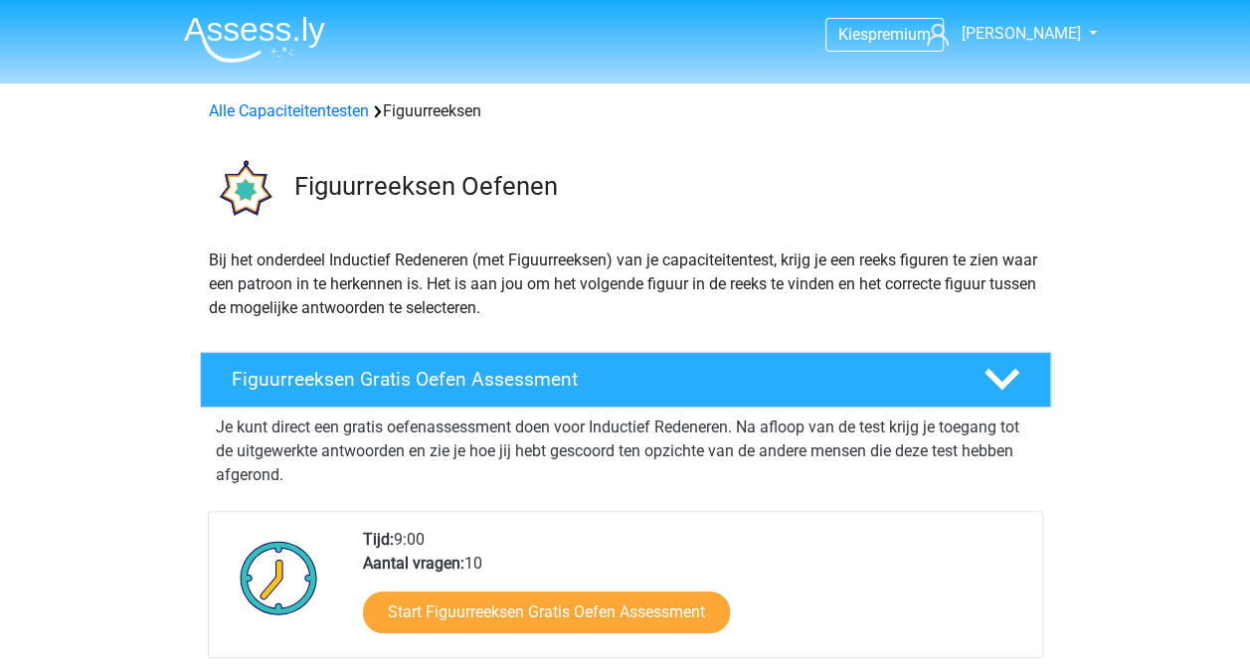
scroll to position [199, 0]
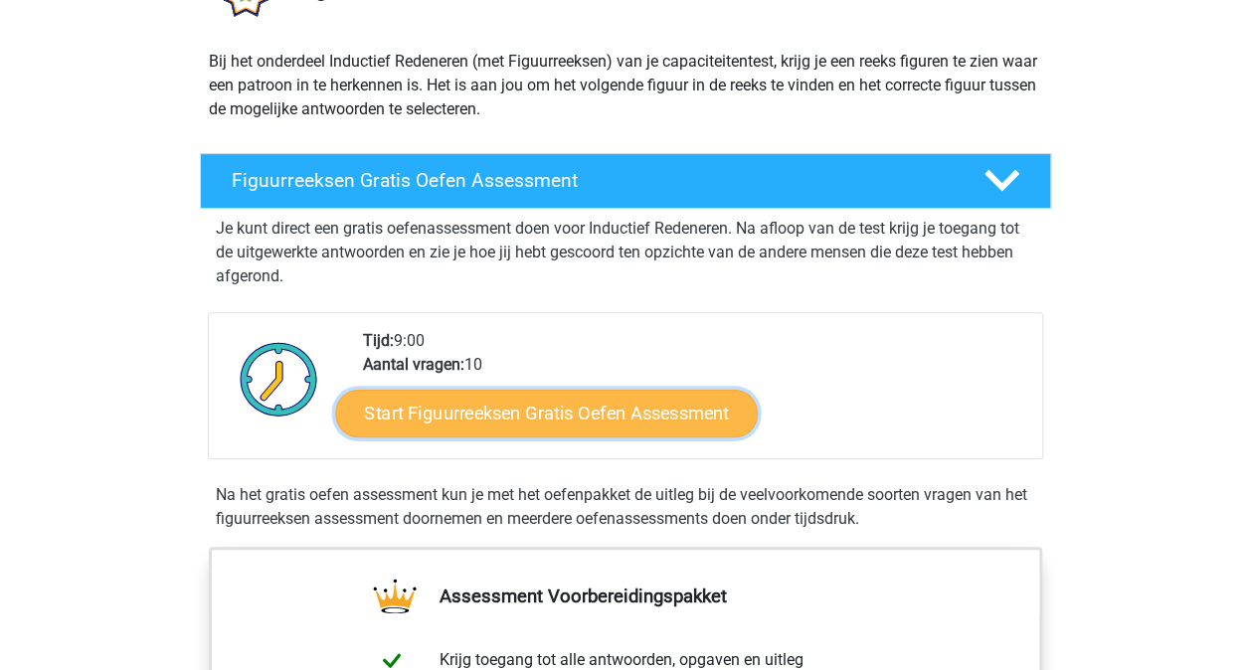
click at [552, 416] on link "Start Figuurreeksen Gratis Oefen Assessment" at bounding box center [545, 413] width 421 height 48
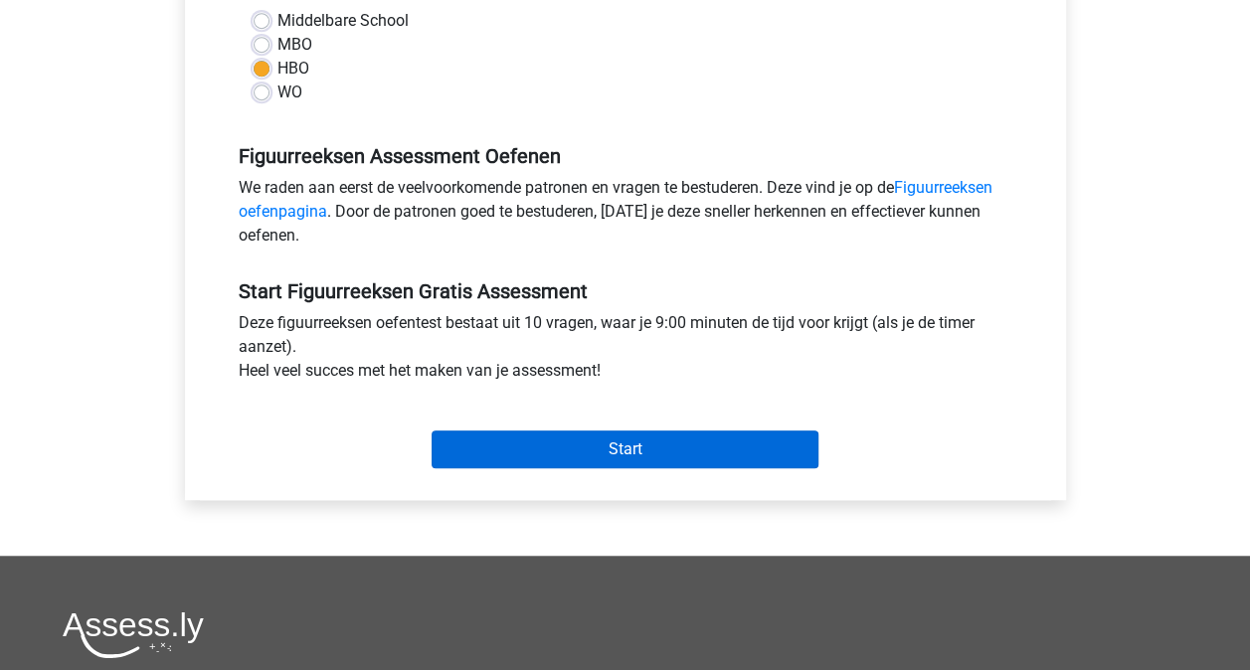
scroll to position [497, 0]
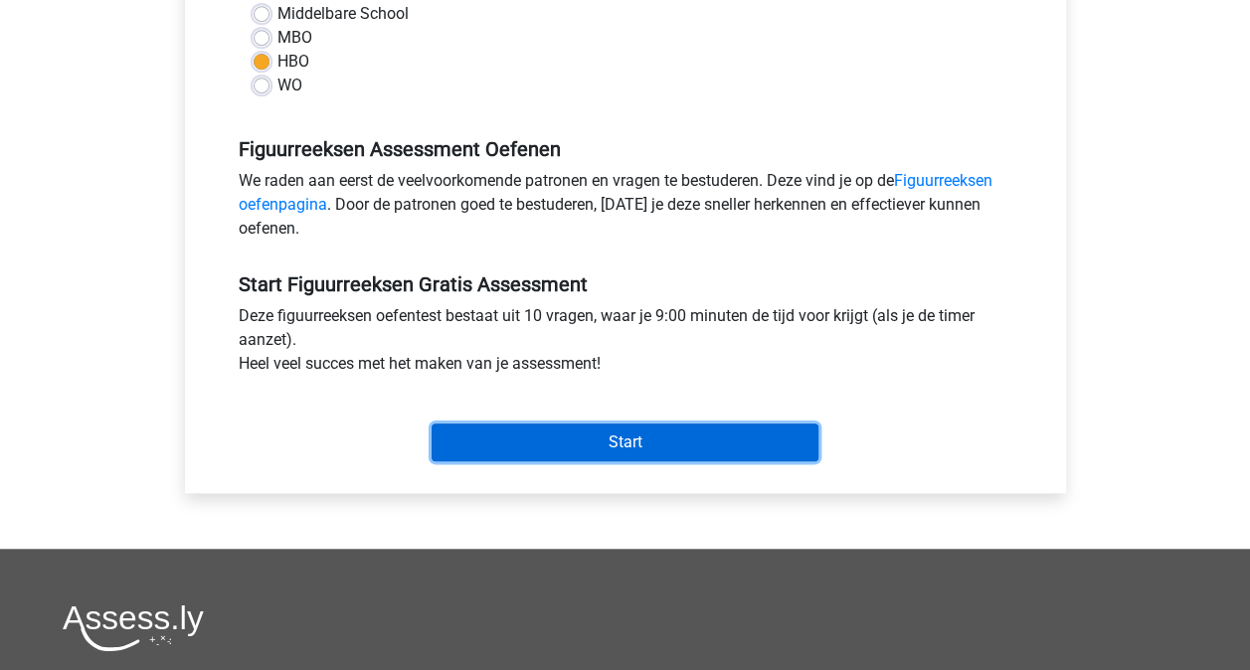
click at [620, 453] on input "Start" at bounding box center [624, 442] width 387 height 38
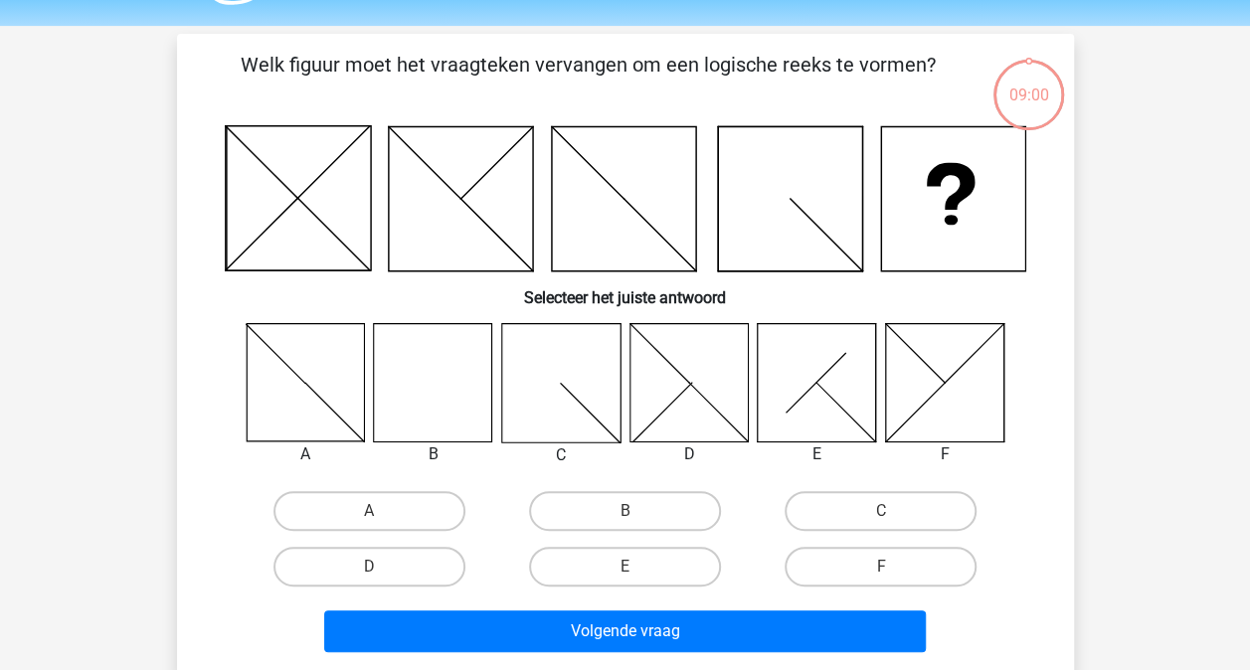
scroll to position [99, 0]
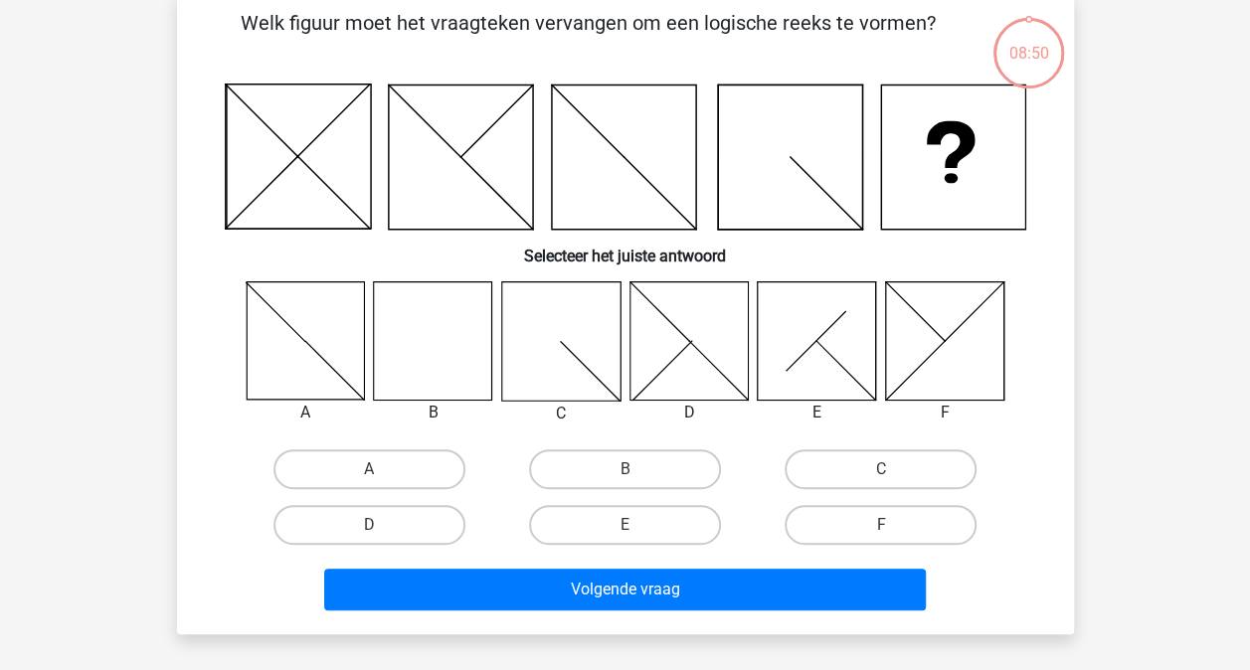
click at [417, 358] on icon at bounding box center [433, 340] width 118 height 118
click at [624, 473] on input "B" at bounding box center [630, 475] width 13 height 13
radio input "true"
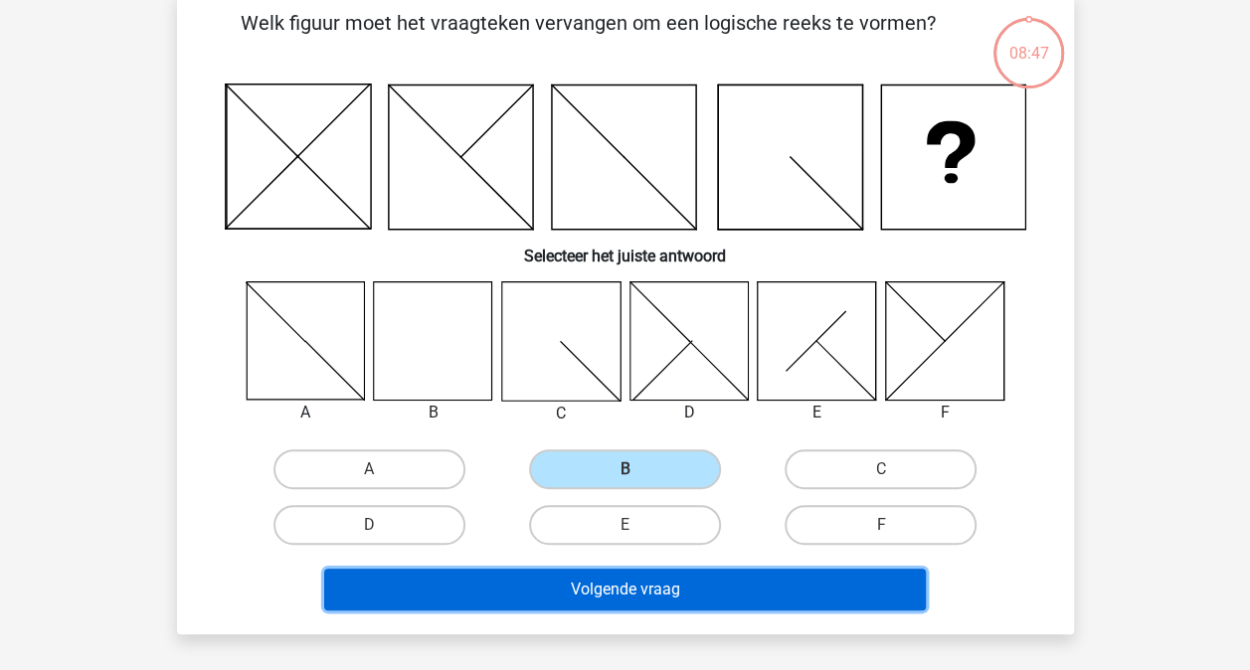
click at [650, 595] on button "Volgende vraag" at bounding box center [624, 590] width 601 height 42
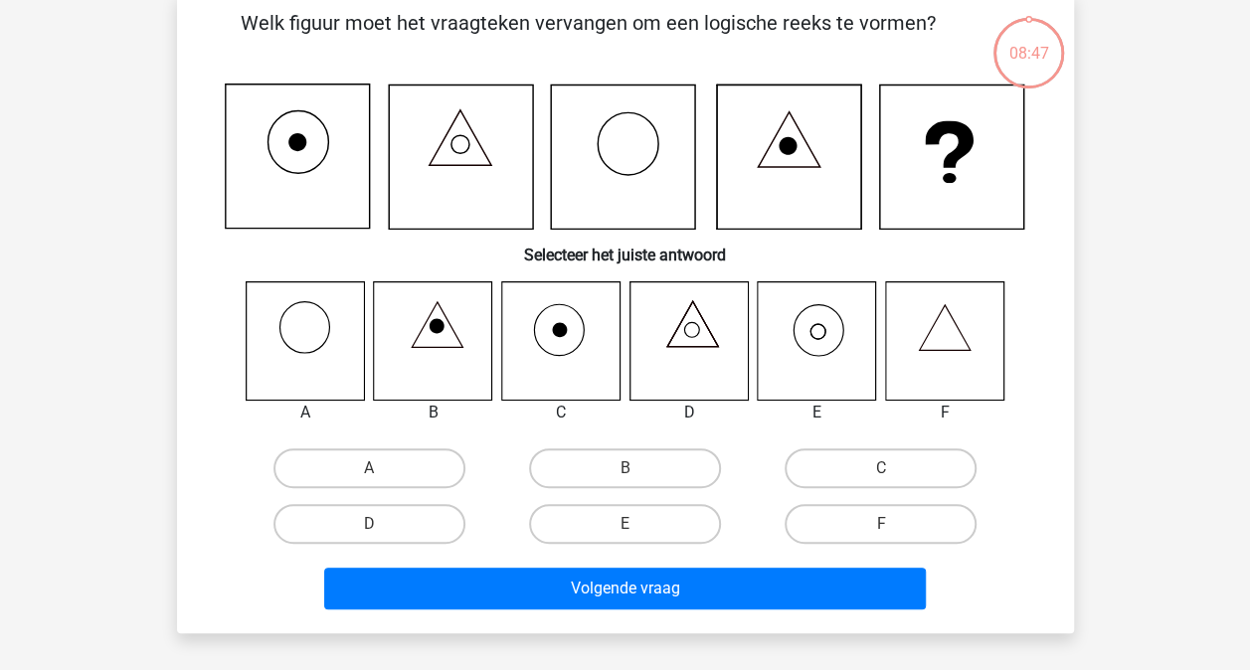
scroll to position [91, 0]
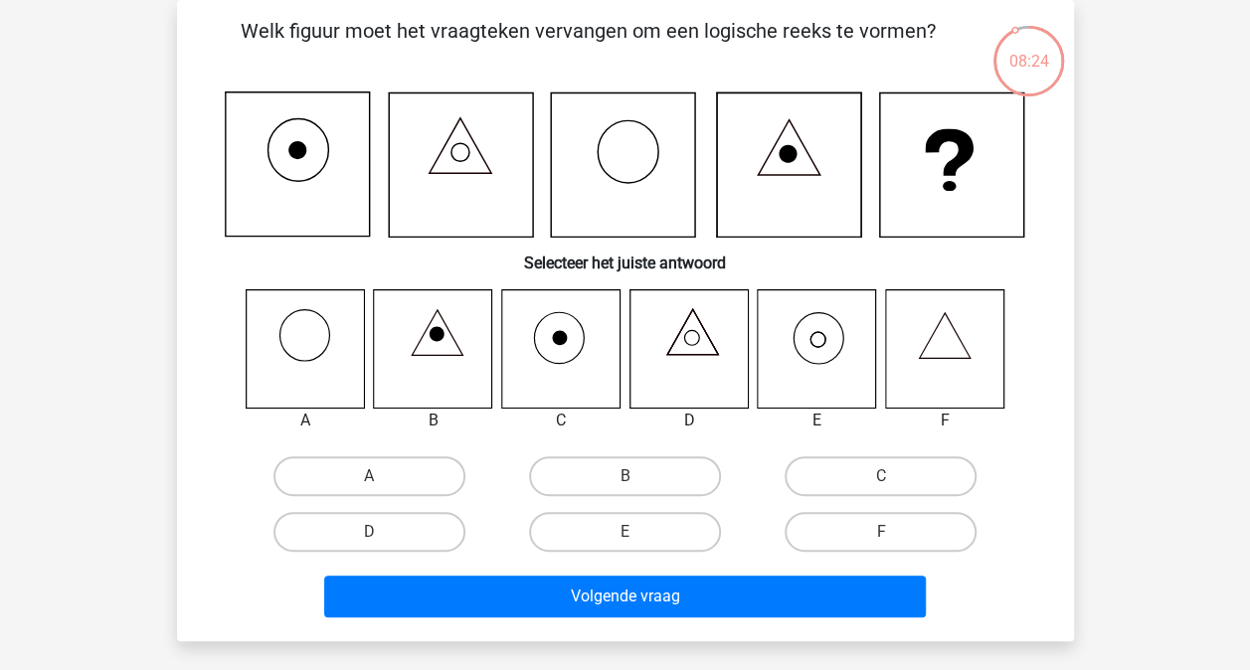
click at [626, 537] on input "E" at bounding box center [630, 538] width 13 height 13
radio input "true"
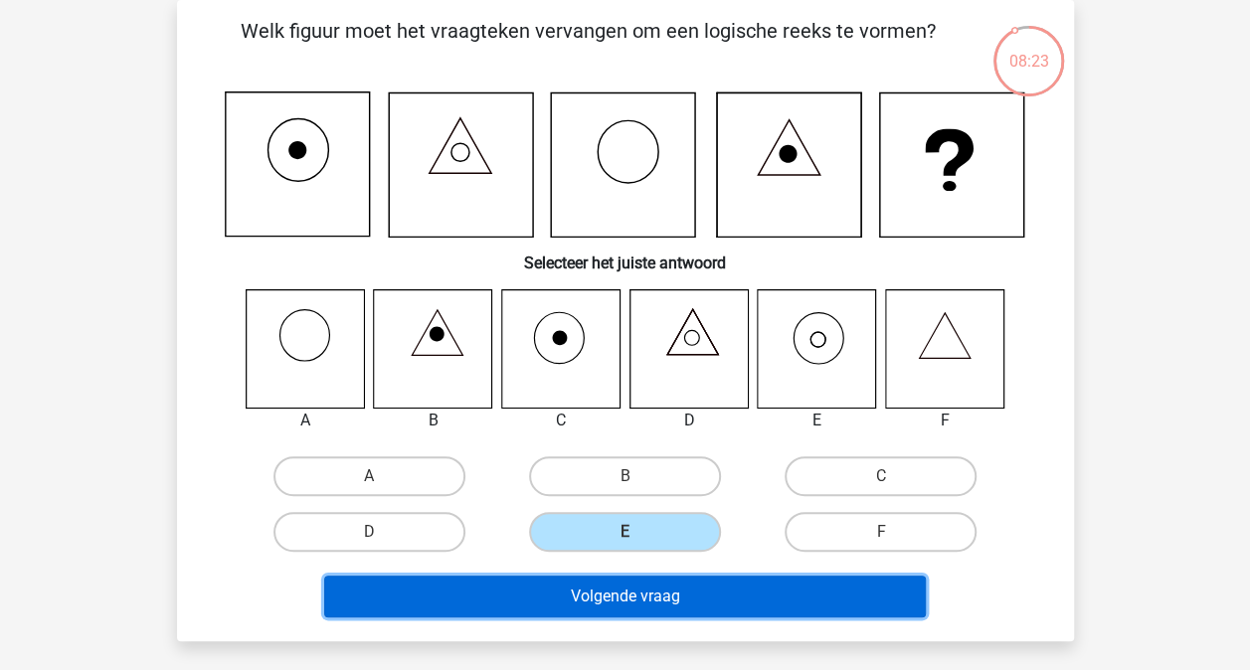
click at [630, 599] on button "Volgende vraag" at bounding box center [624, 597] width 601 height 42
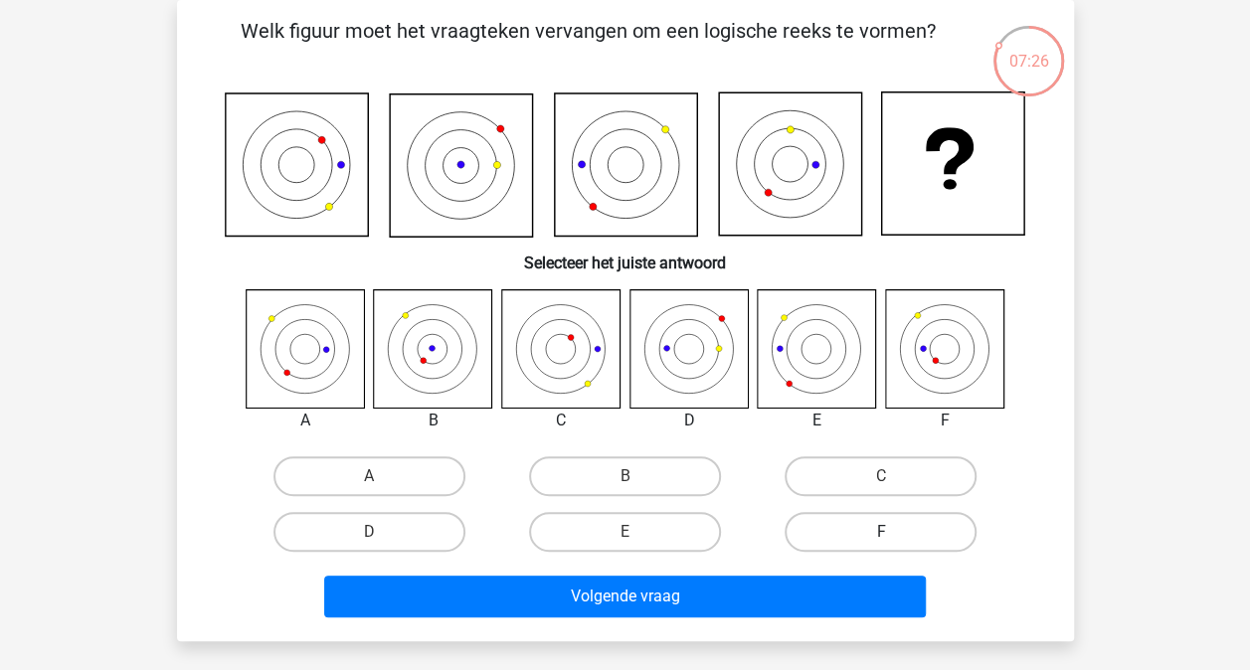
click at [877, 527] on label "F" at bounding box center [880, 532] width 192 height 40
click at [881, 532] on input "F" at bounding box center [887, 538] width 13 height 13
radio input "true"
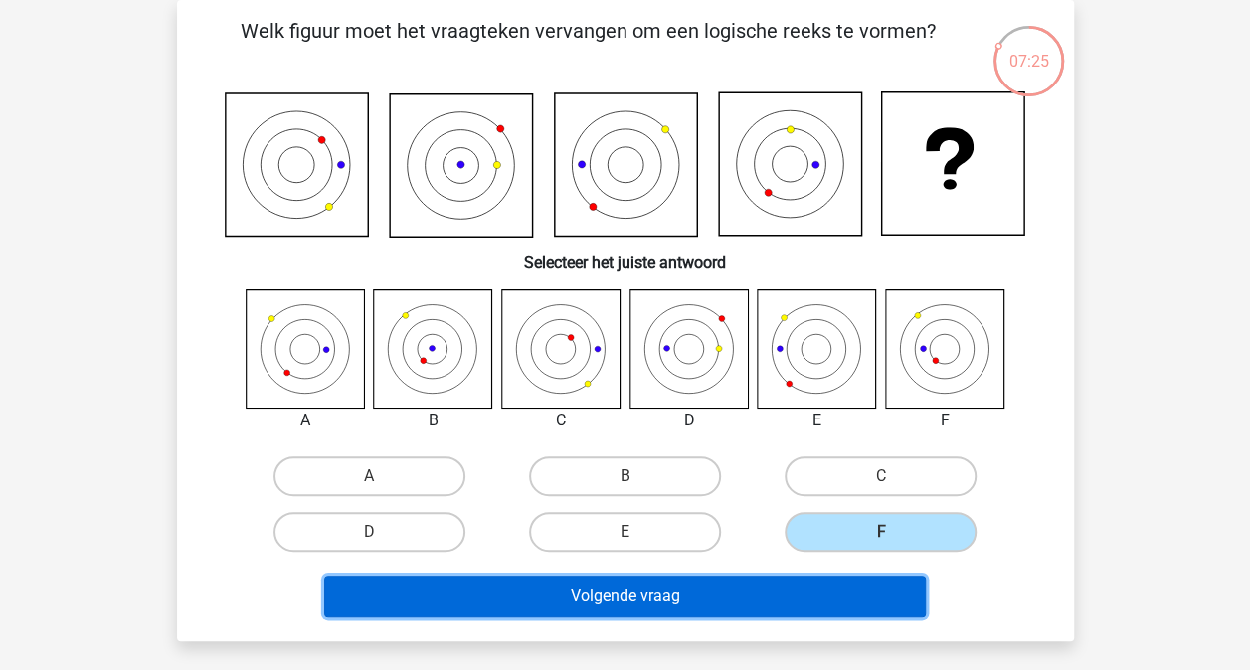
click at [779, 602] on button "Volgende vraag" at bounding box center [624, 597] width 601 height 42
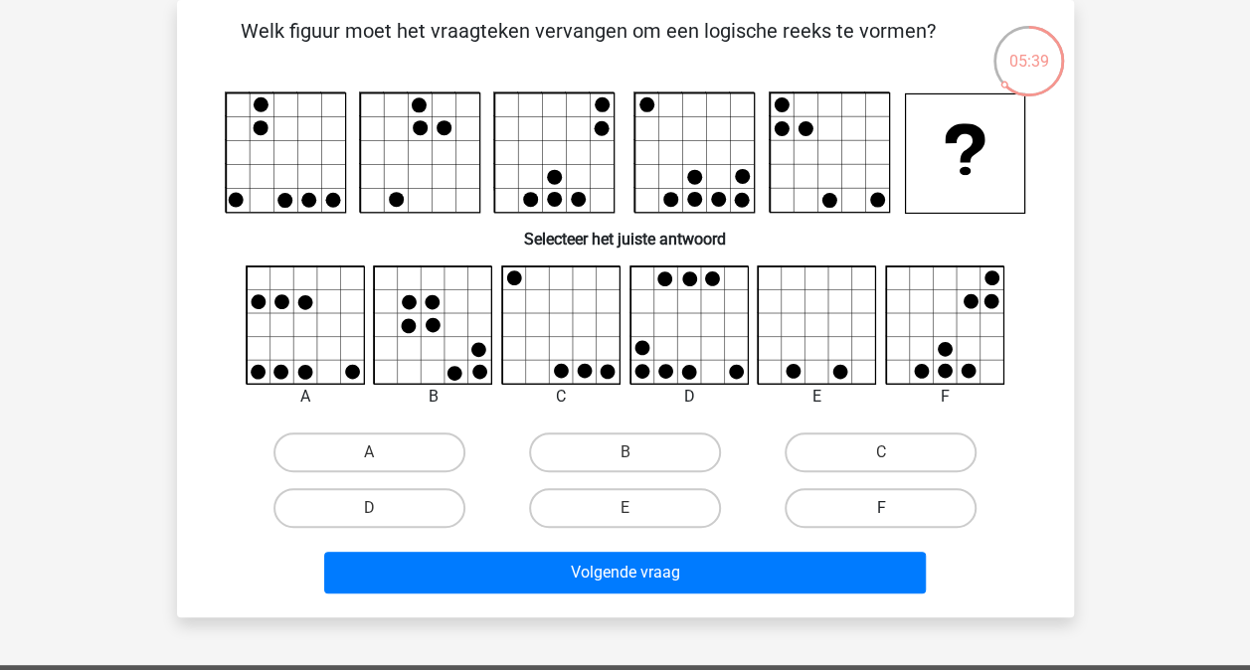
click at [925, 505] on label "F" at bounding box center [880, 508] width 192 height 40
click at [894, 508] on input "F" at bounding box center [887, 514] width 13 height 13
radio input "true"
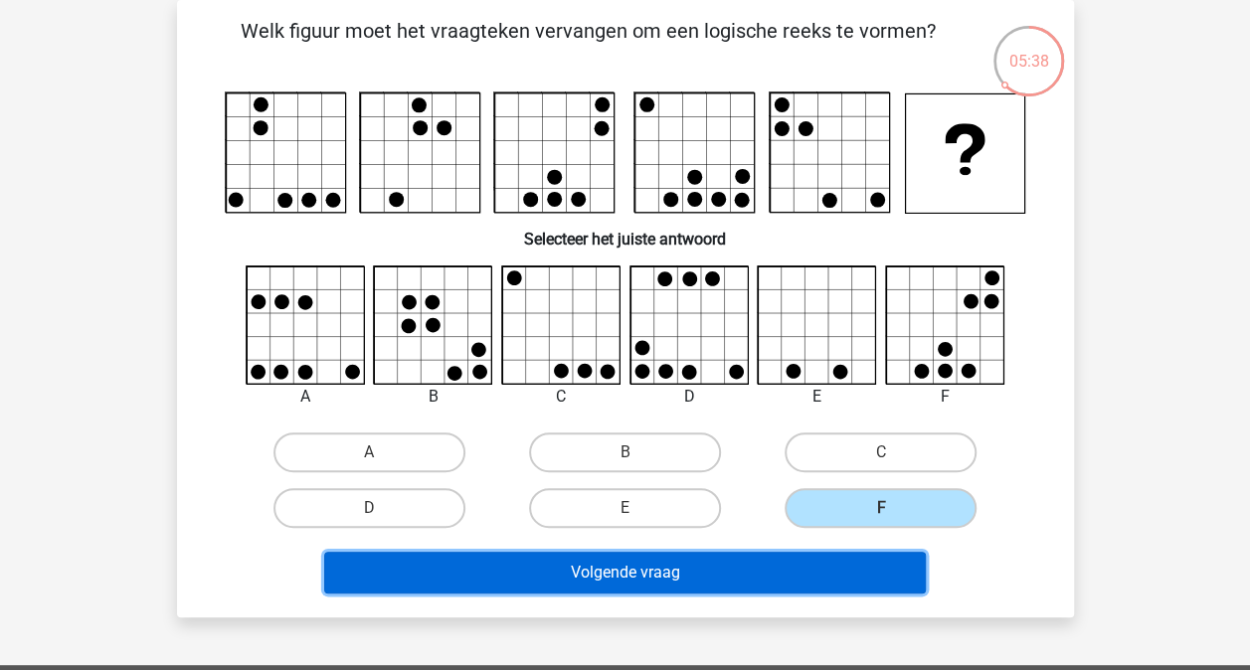
click at [797, 570] on button "Volgende vraag" at bounding box center [624, 573] width 601 height 42
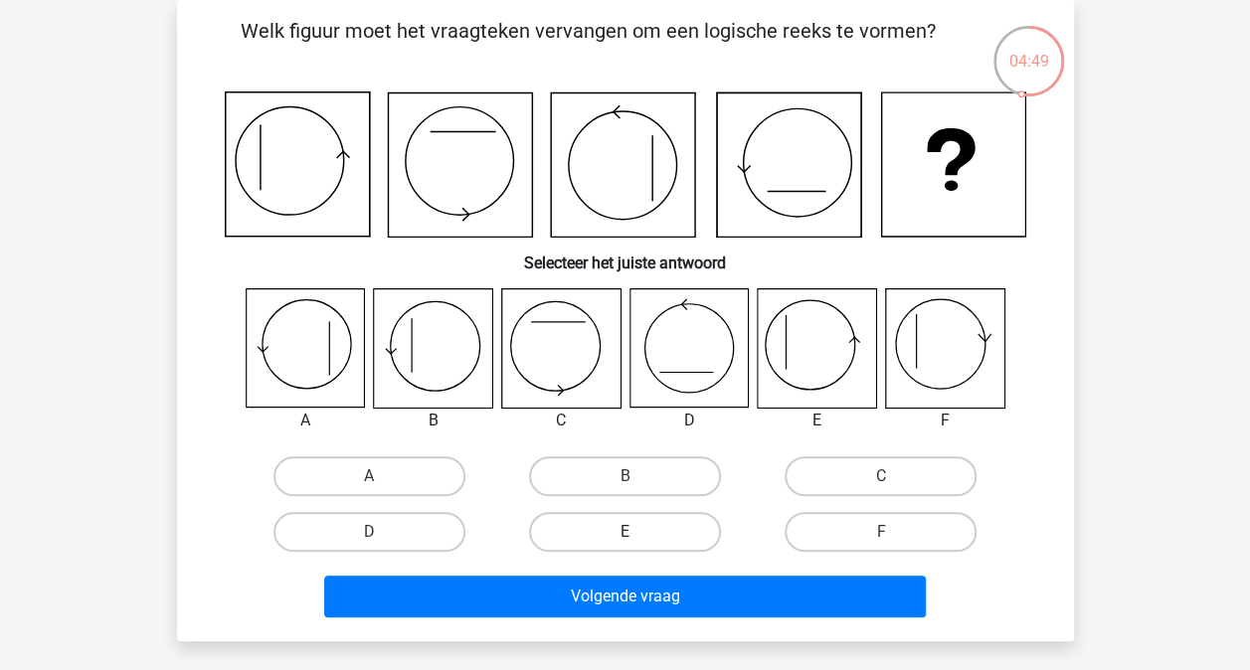
click at [624, 519] on label "E" at bounding box center [625, 532] width 192 height 40
click at [624, 532] on input "E" at bounding box center [630, 538] width 13 height 13
radio input "true"
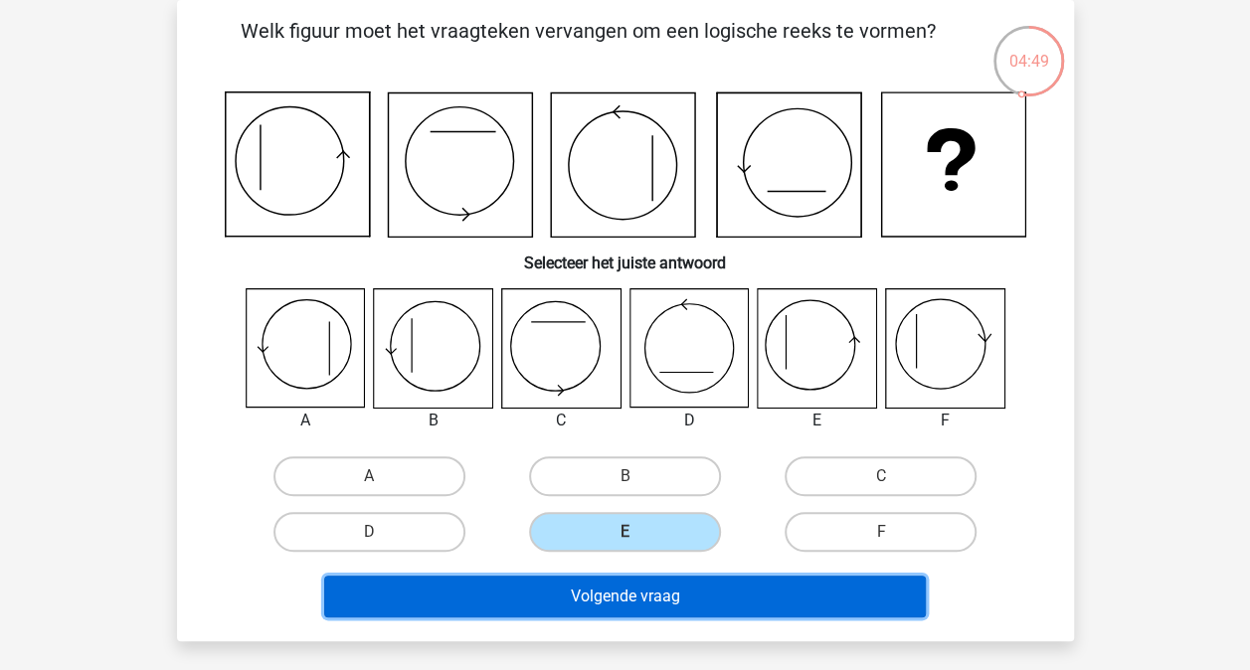
click at [630, 595] on button "Volgende vraag" at bounding box center [624, 597] width 601 height 42
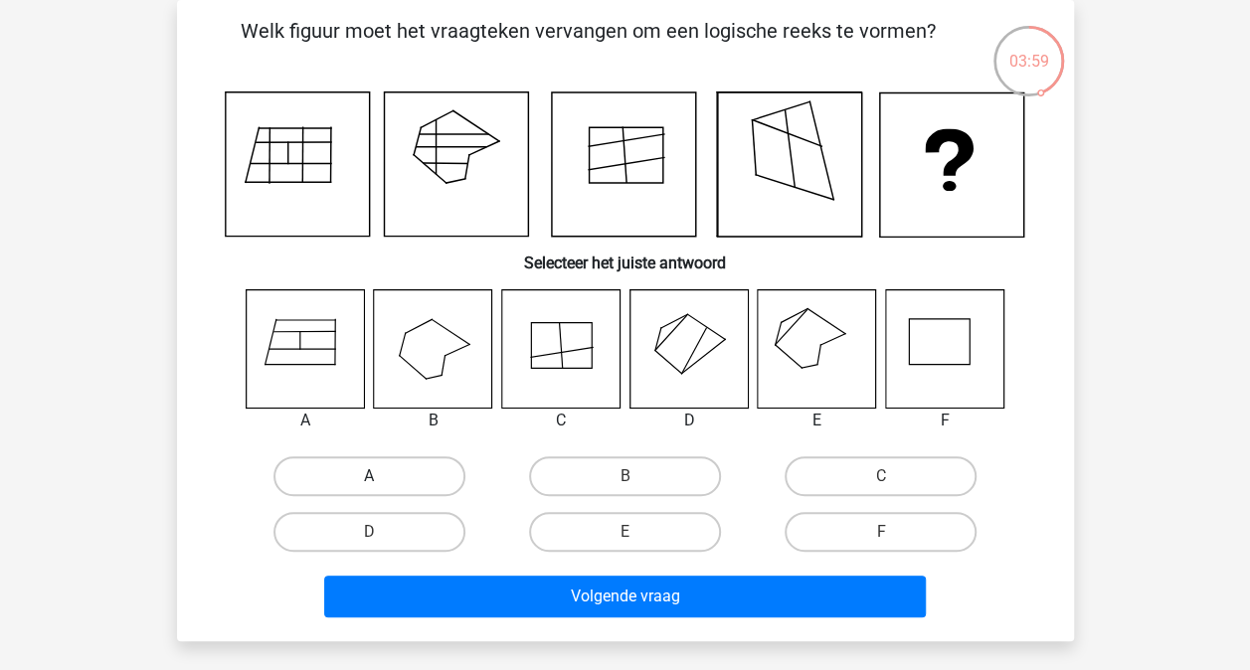
click at [408, 469] on label "A" at bounding box center [369, 476] width 192 height 40
click at [382, 476] on input "A" at bounding box center [375, 482] width 13 height 13
radio input "true"
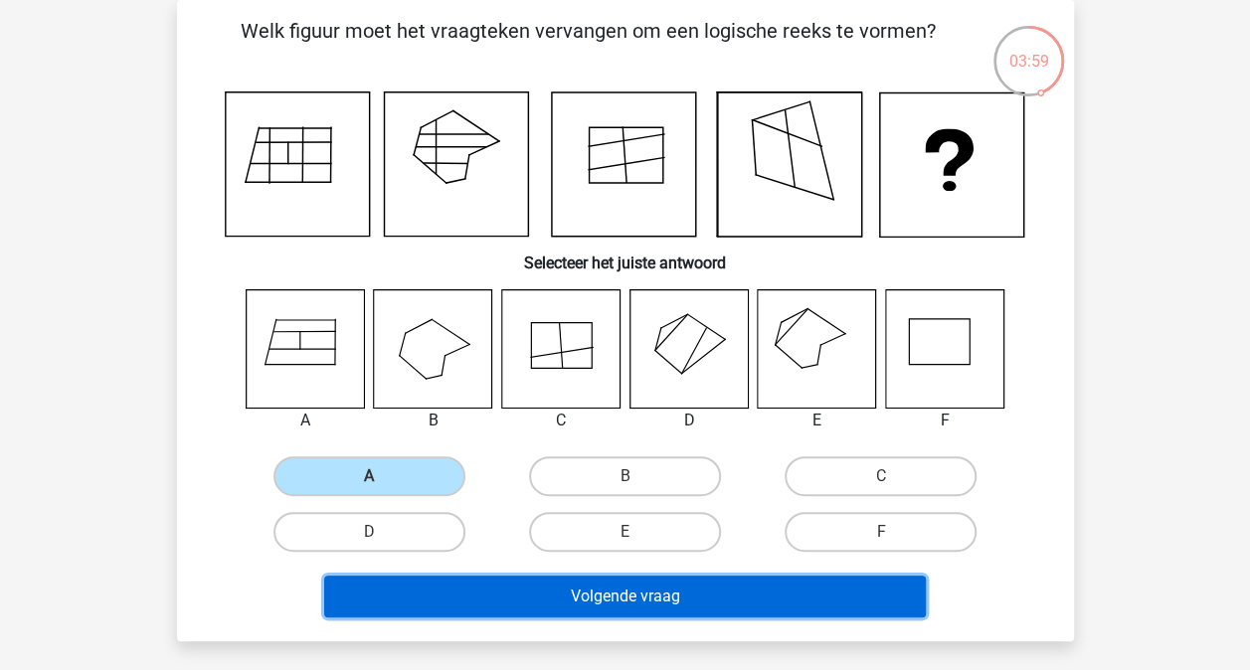
click at [557, 614] on button "Volgende vraag" at bounding box center [624, 597] width 601 height 42
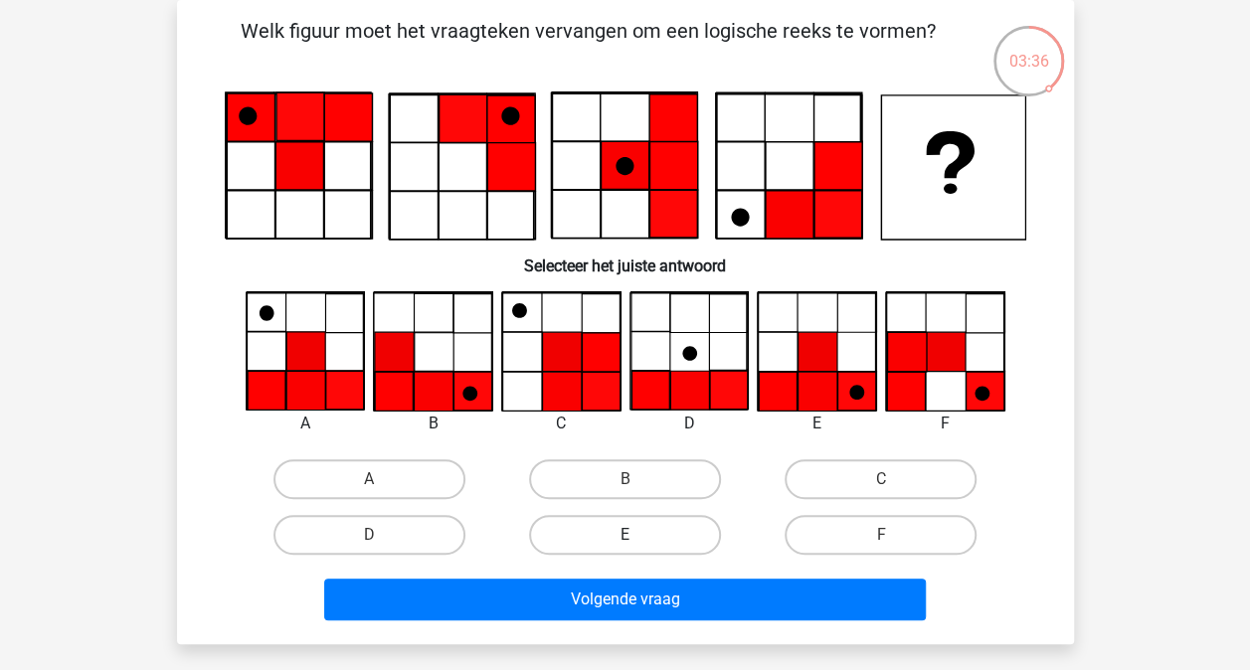
click at [668, 529] on label "E" at bounding box center [625, 535] width 192 height 40
click at [637, 535] on input "E" at bounding box center [630, 541] width 13 height 13
radio input "true"
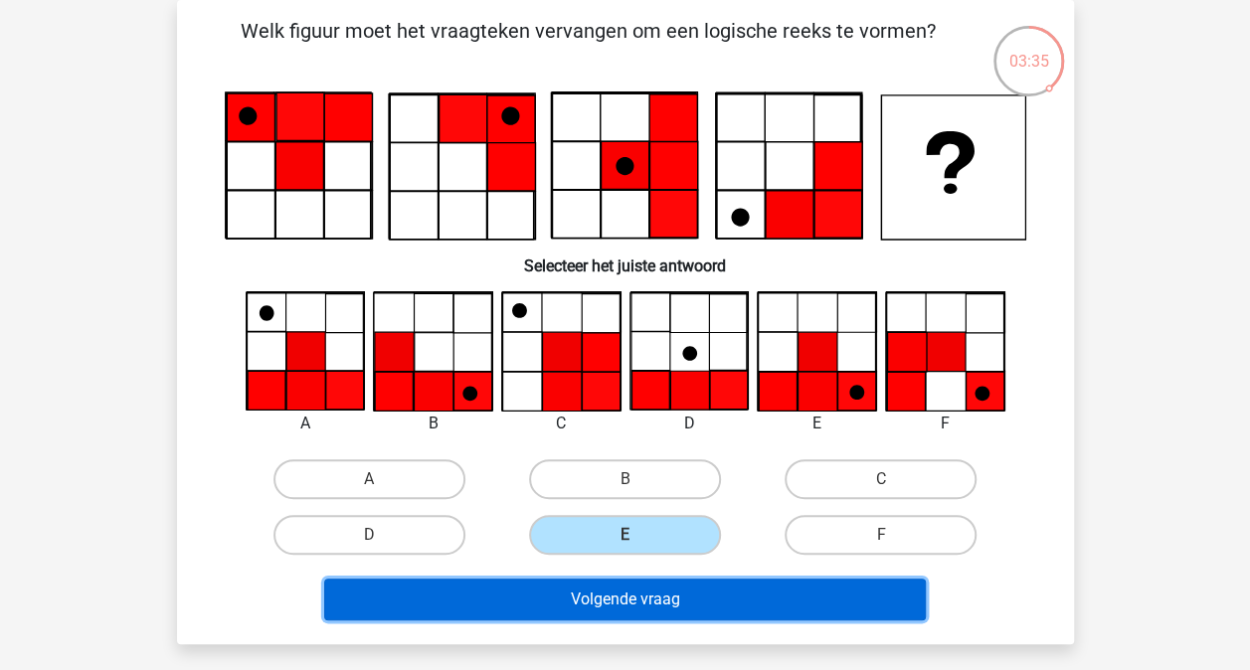
click at [660, 610] on button "Volgende vraag" at bounding box center [624, 600] width 601 height 42
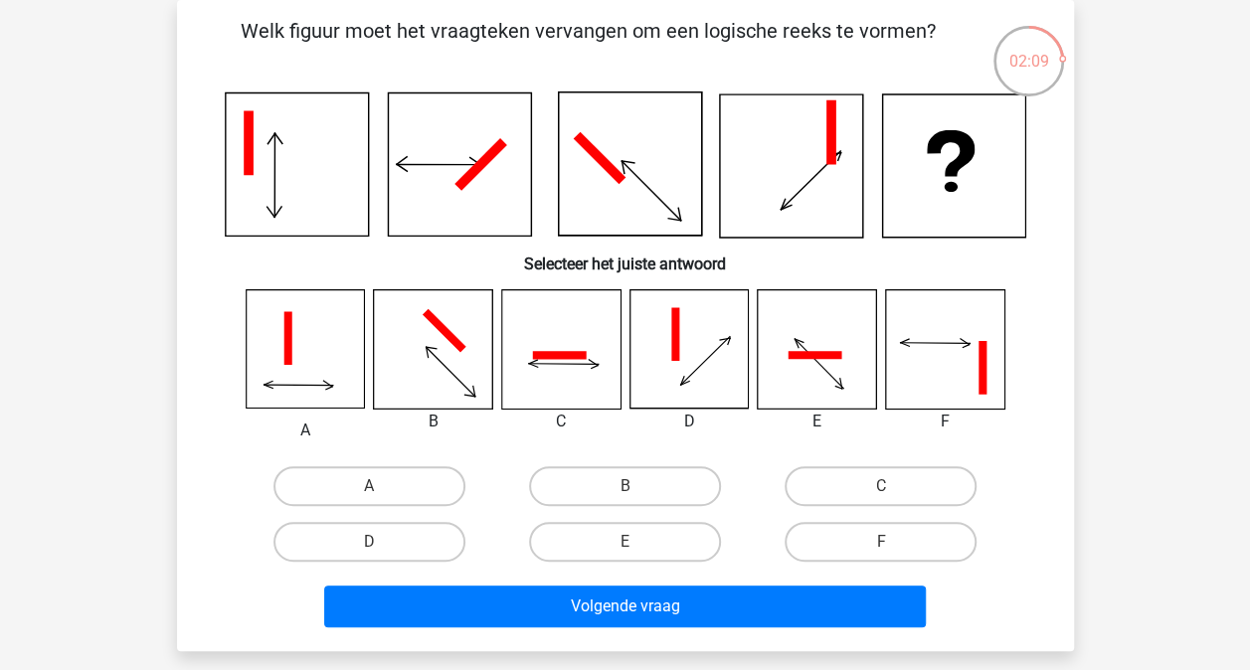
click at [634, 542] on input "E" at bounding box center [630, 548] width 13 height 13
radio input "true"
drag, startPoint x: 846, startPoint y: 484, endPoint x: 863, endPoint y: 494, distance: 19.6
click at [847, 484] on label "C" at bounding box center [880, 486] width 192 height 40
click at [881, 486] on input "C" at bounding box center [887, 492] width 13 height 13
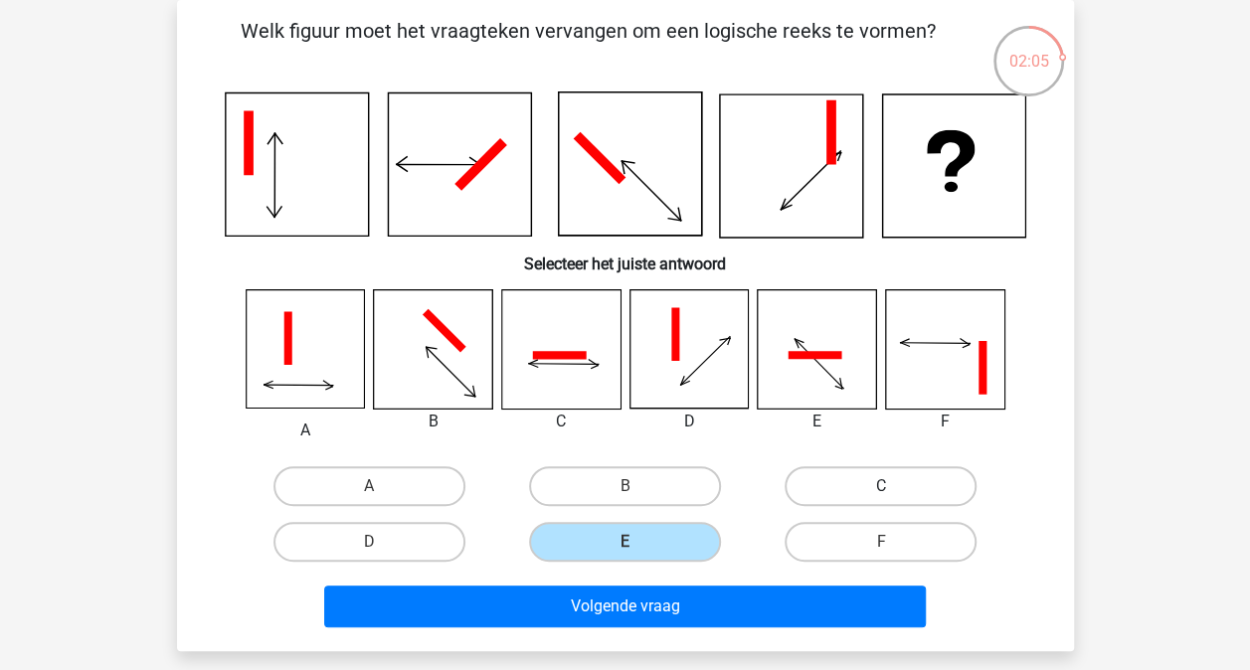
radio input "true"
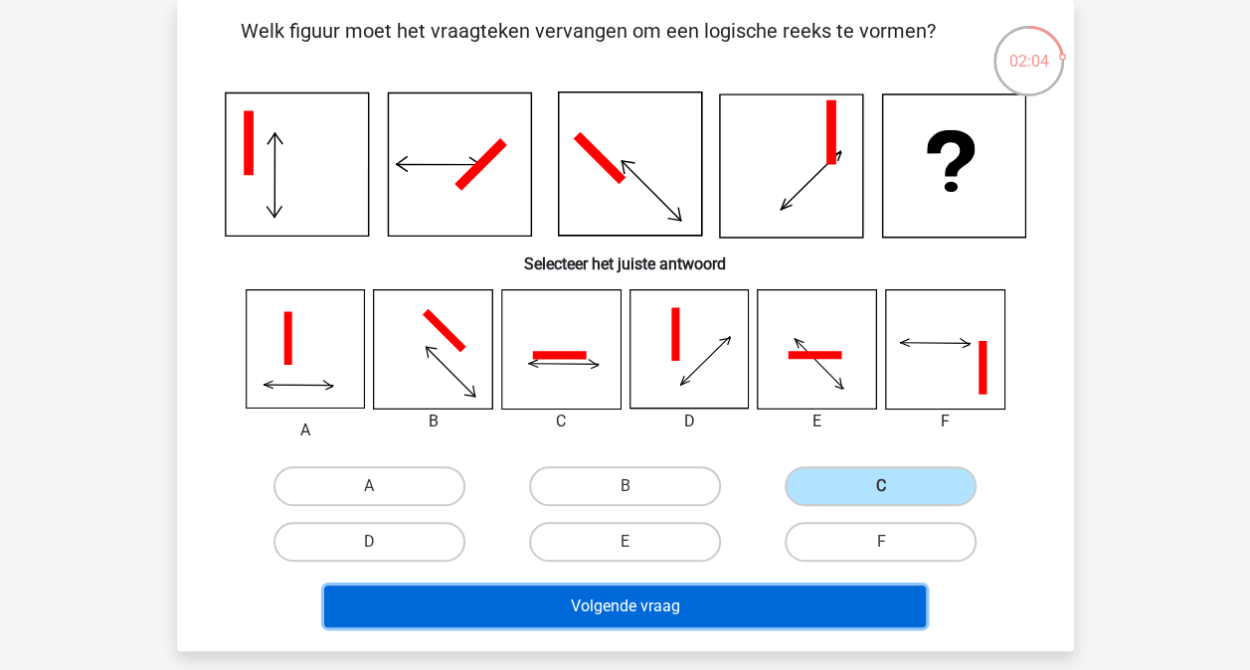
click at [767, 593] on button "Volgende vraag" at bounding box center [624, 607] width 601 height 42
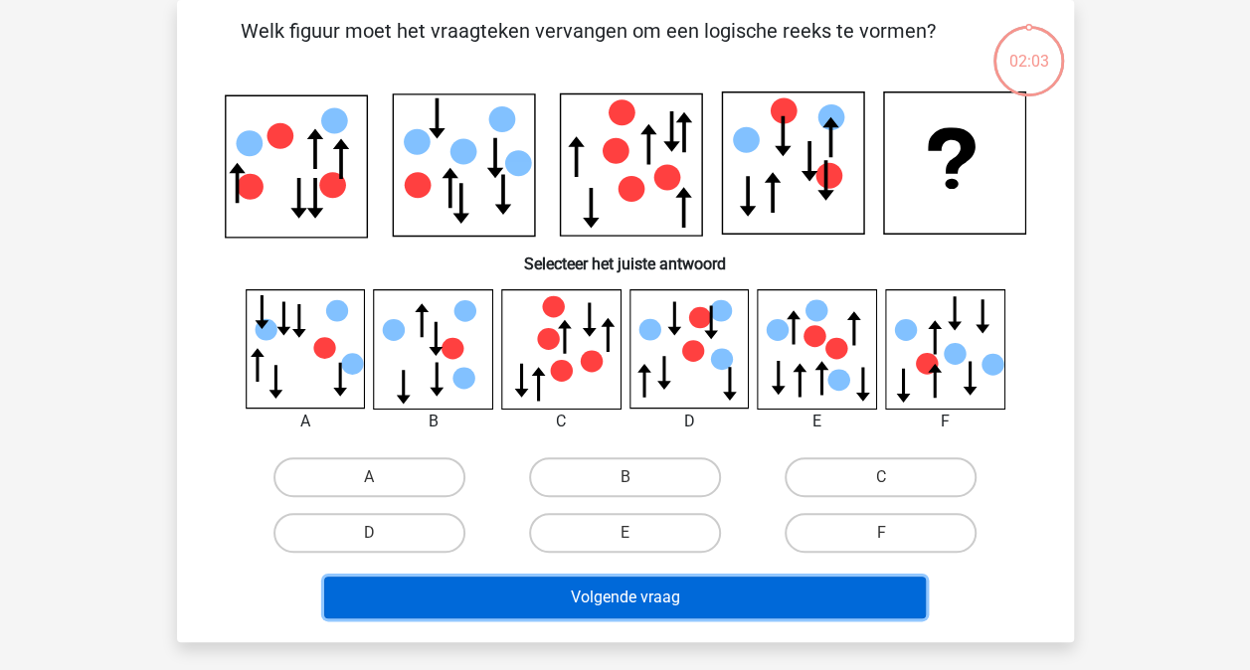
click at [765, 593] on button "Volgende vraag" at bounding box center [624, 598] width 601 height 42
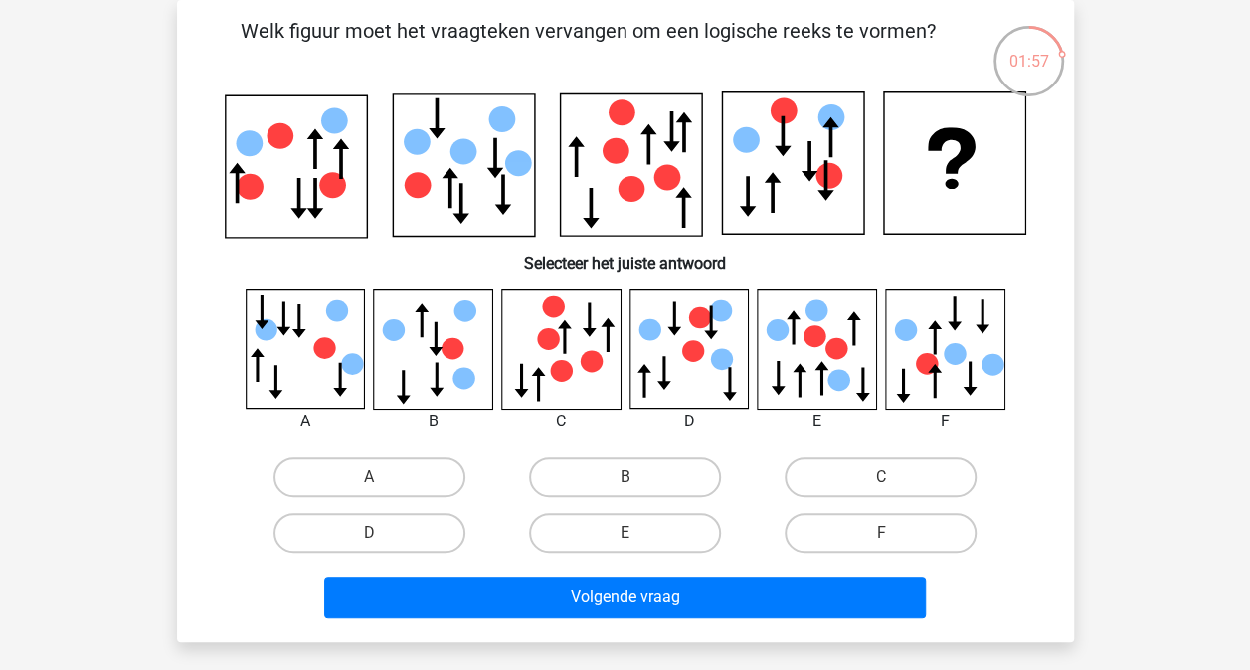
click at [626, 497] on div "B" at bounding box center [624, 477] width 255 height 56
drag, startPoint x: 625, startPoint y: 481, endPoint x: 631, endPoint y: 518, distance: 37.3
click at [626, 481] on input "B" at bounding box center [630, 483] width 13 height 13
radio input "true"
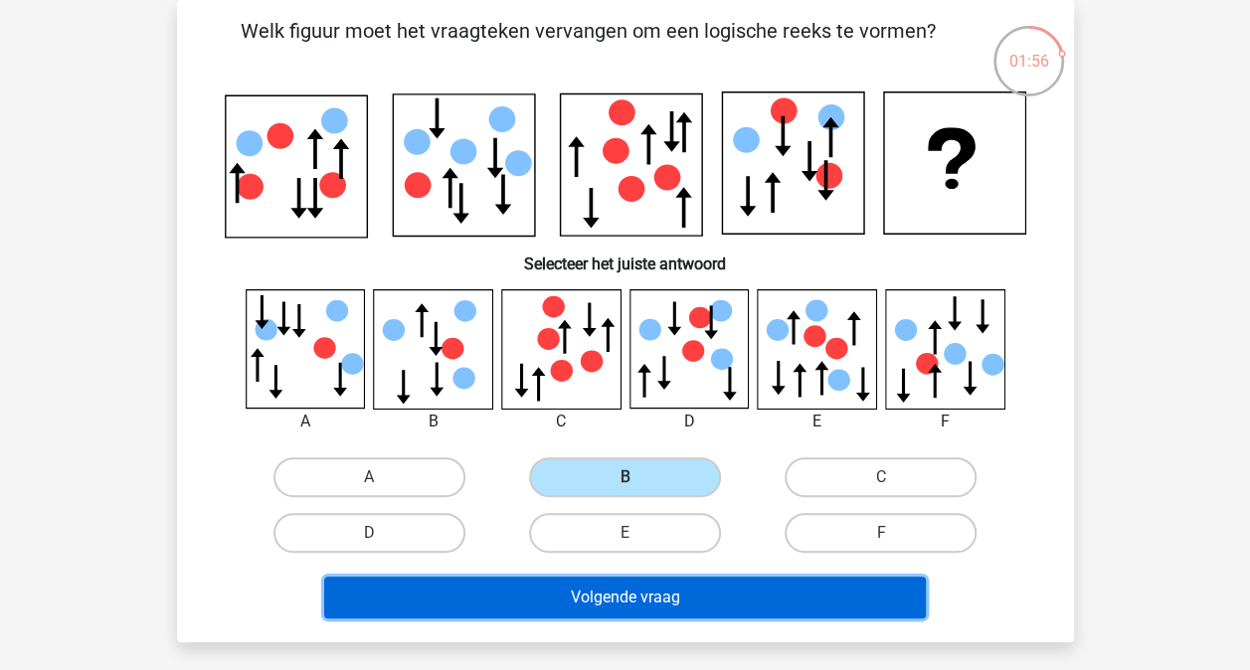
click at [620, 588] on button "Volgende vraag" at bounding box center [624, 598] width 601 height 42
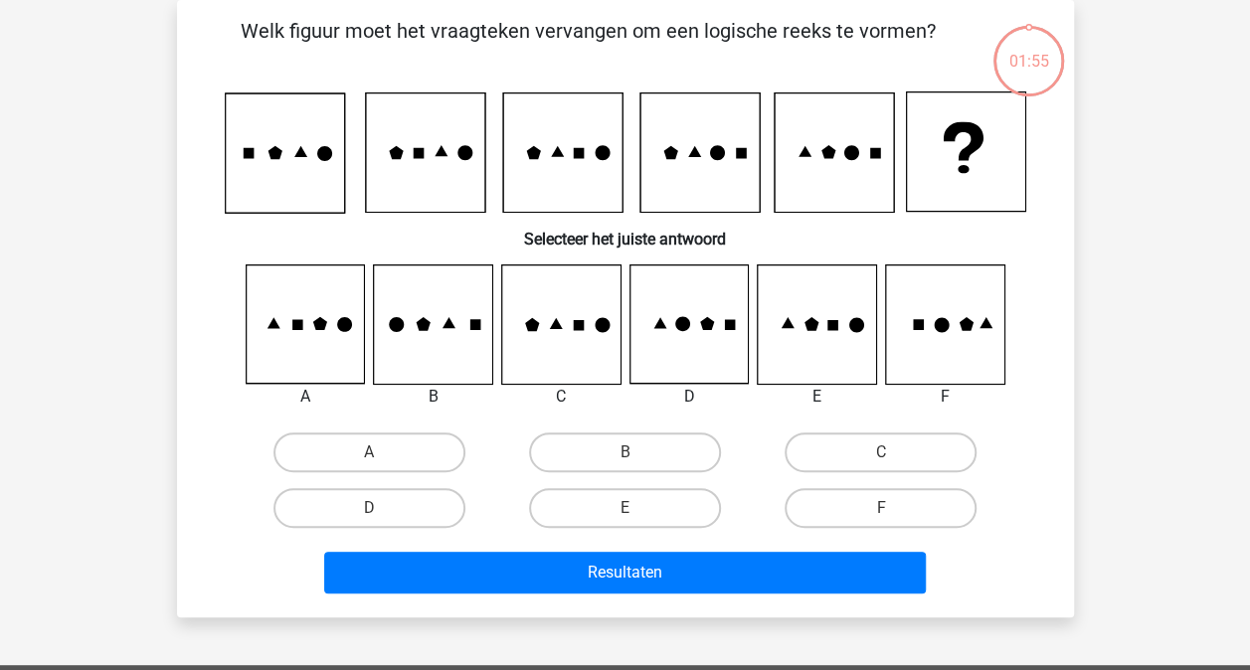
click at [626, 455] on input "B" at bounding box center [630, 458] width 13 height 13
radio input "true"
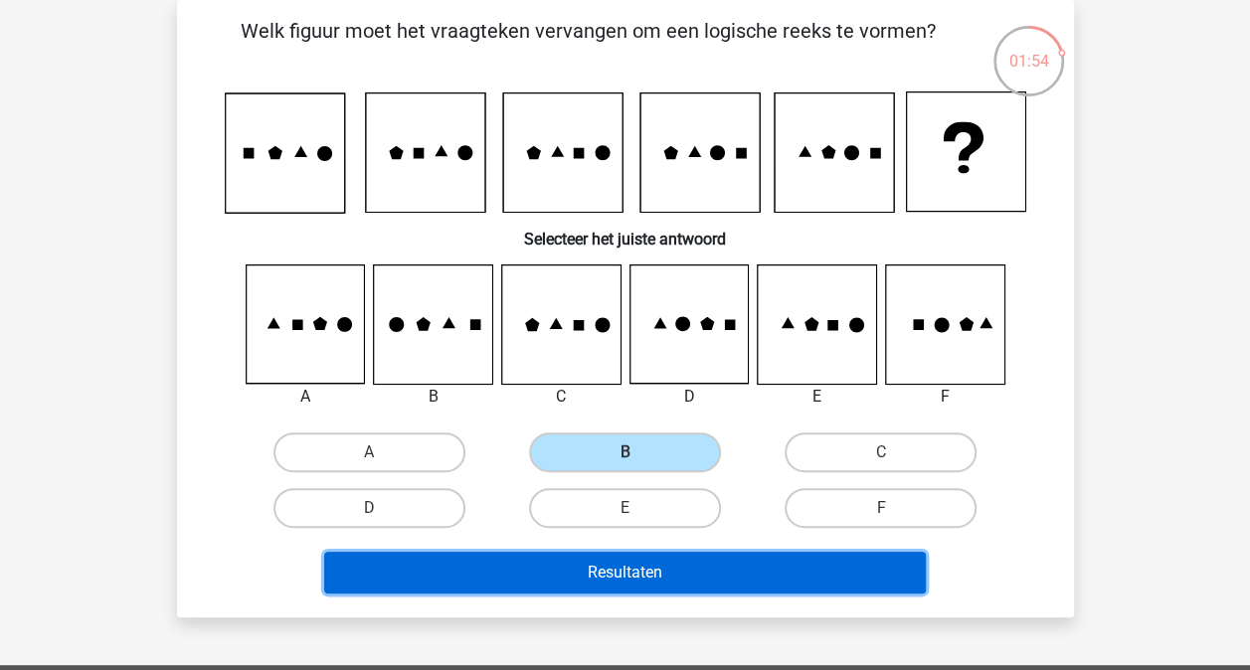
click at [624, 590] on button "Resultaten" at bounding box center [624, 573] width 601 height 42
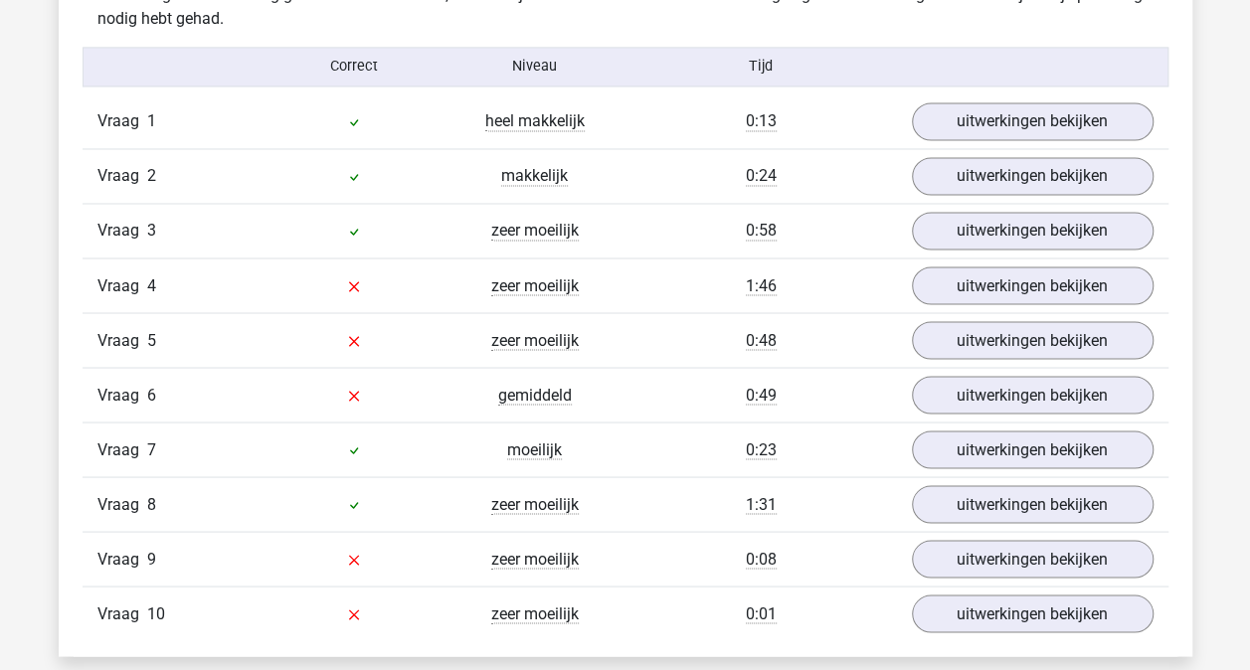
scroll to position [1591, 0]
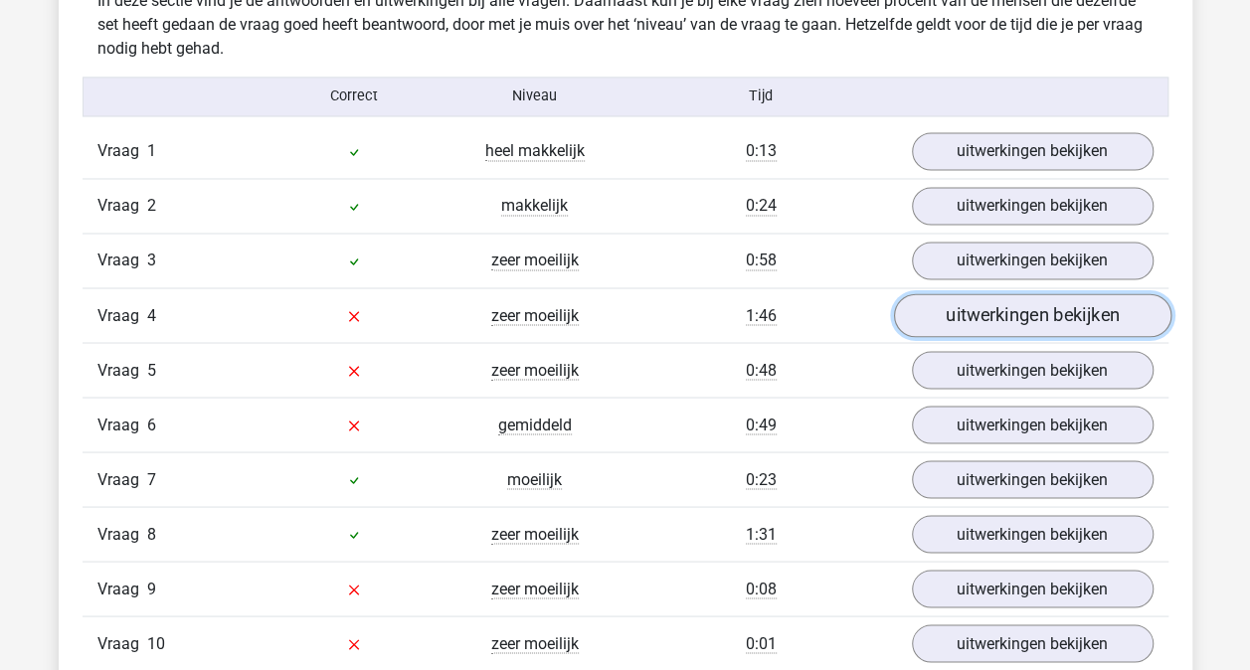
click at [996, 324] on link "uitwerkingen bekijken" at bounding box center [1031, 315] width 277 height 44
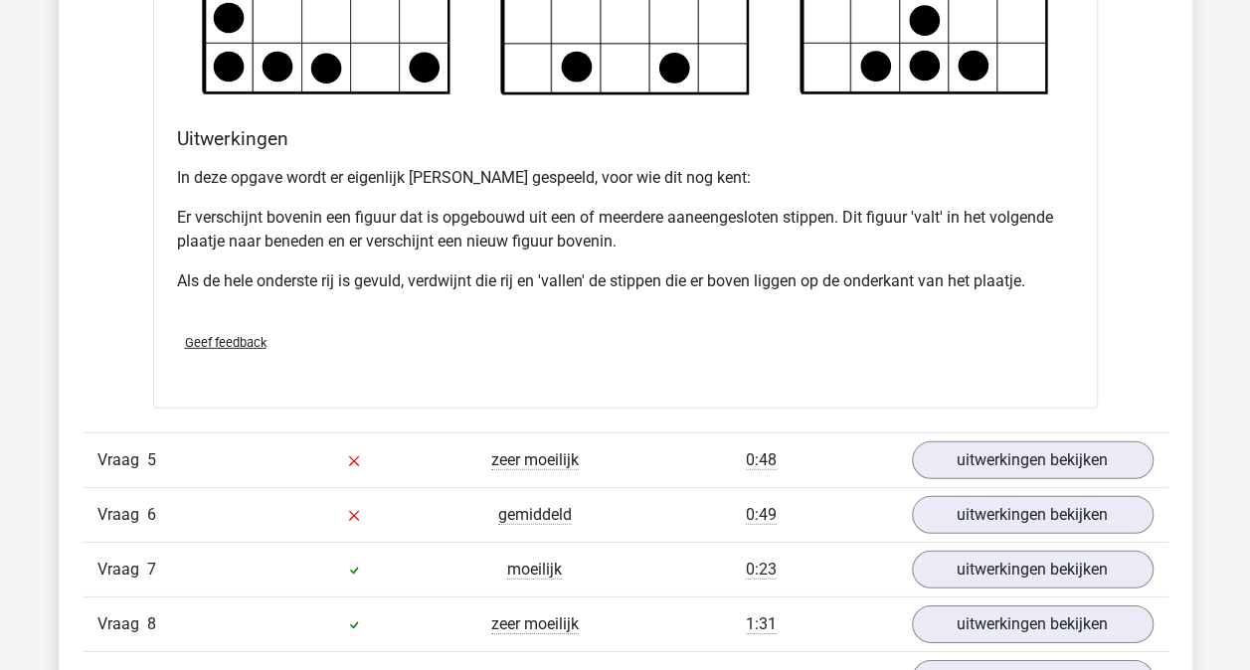
scroll to position [2783, 0]
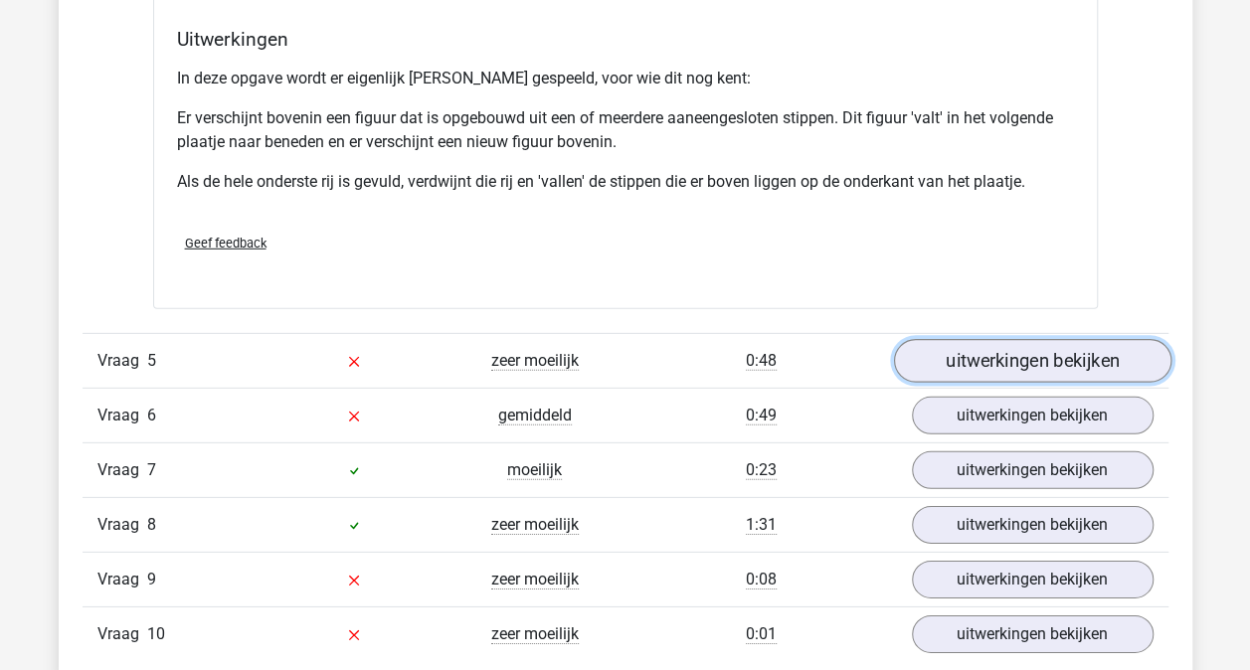
click at [984, 364] on link "uitwerkingen bekijken" at bounding box center [1031, 361] width 277 height 44
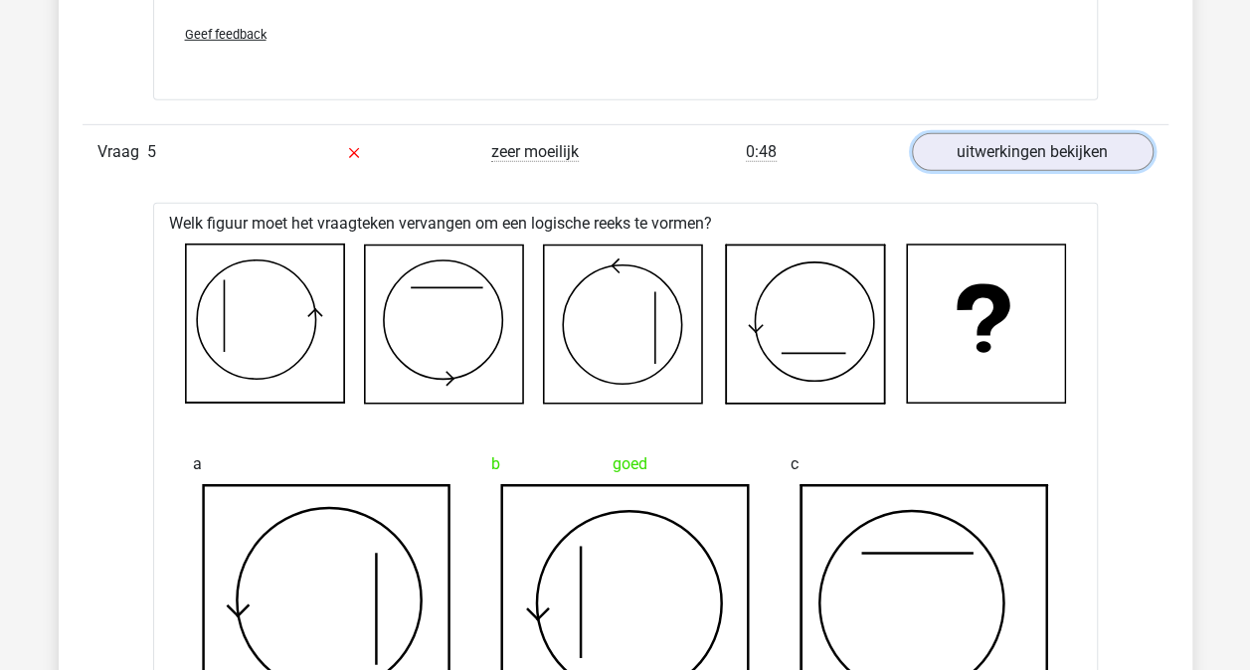
scroll to position [2982, 0]
